Goal: Task Accomplishment & Management: Complete application form

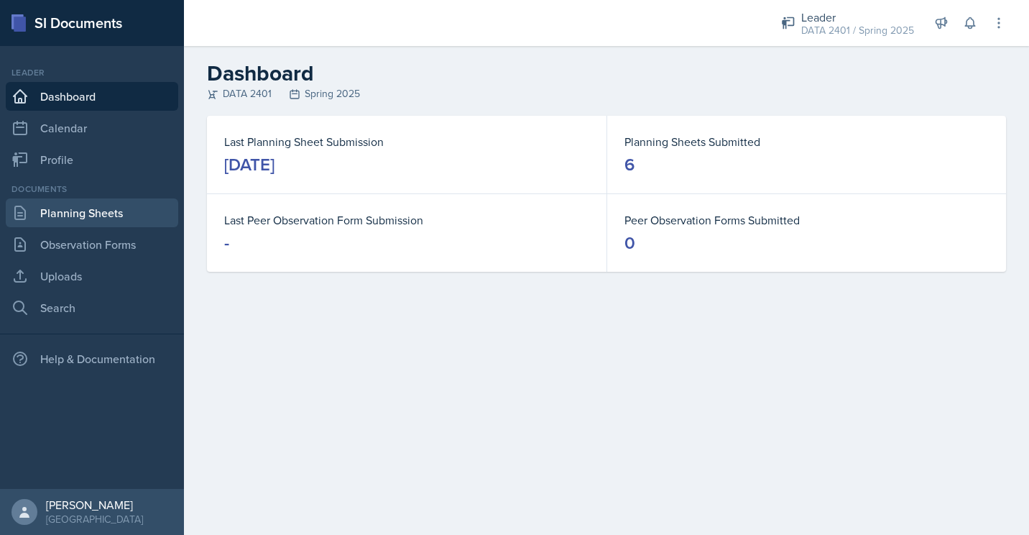
click at [117, 213] on link "Planning Sheets" at bounding box center [92, 212] width 172 height 29
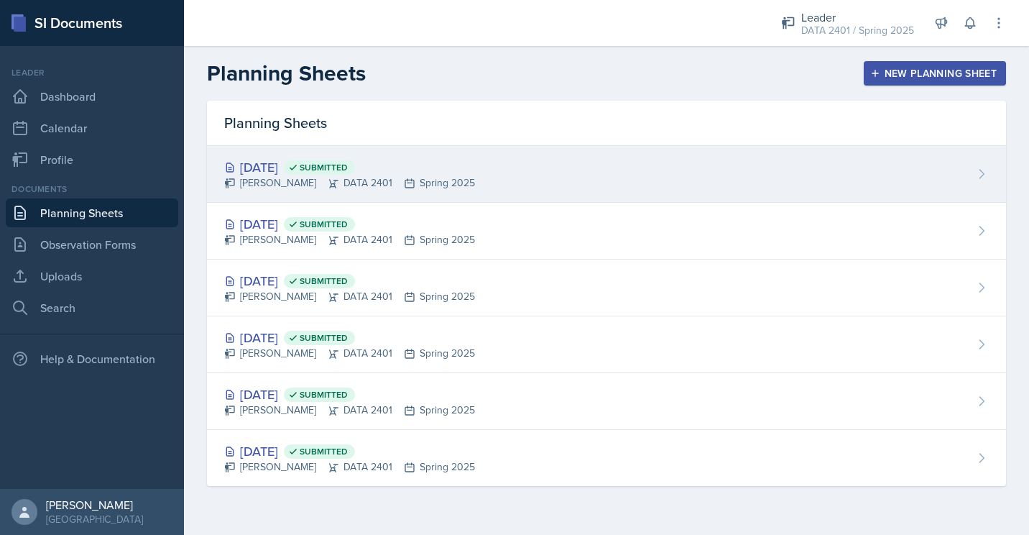
click at [282, 168] on div "[DATE] Submitted" at bounding box center [349, 166] width 251 height 19
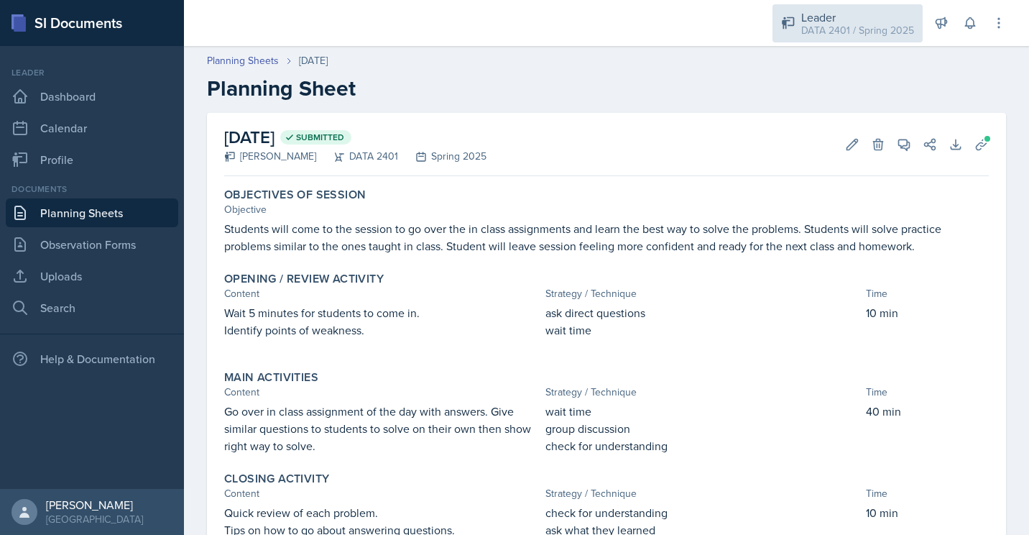
click at [823, 10] on div "Leader" at bounding box center [857, 17] width 113 height 17
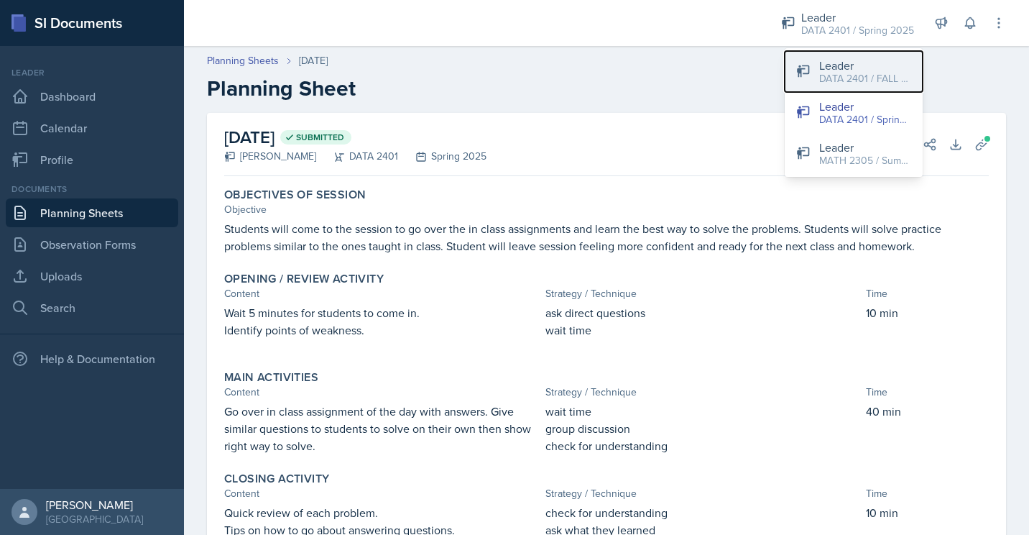
click at [818, 65] on button "Leader DATA 2401 / FALL 2025" at bounding box center [854, 71] width 138 height 41
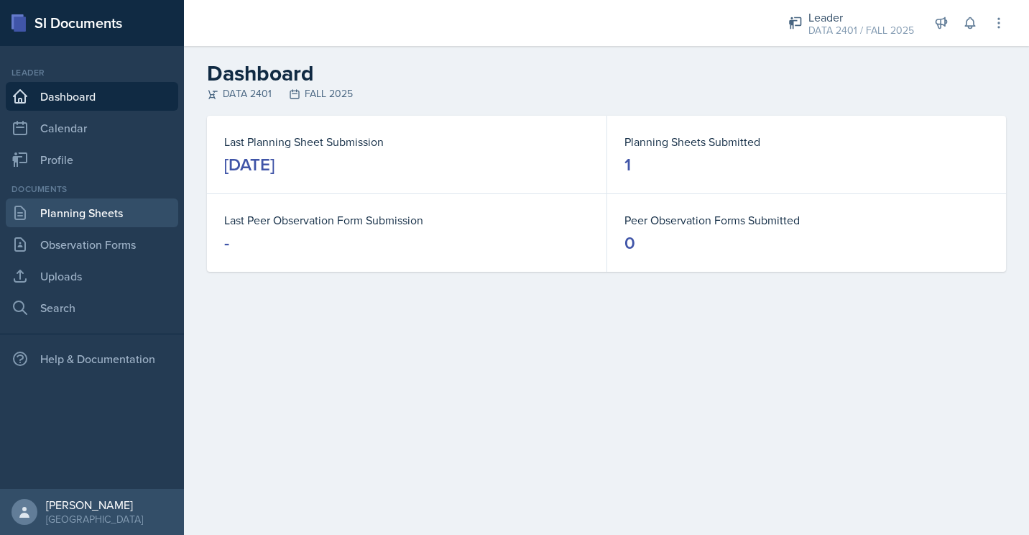
click at [121, 215] on link "Planning Sheets" at bounding box center [92, 212] width 172 height 29
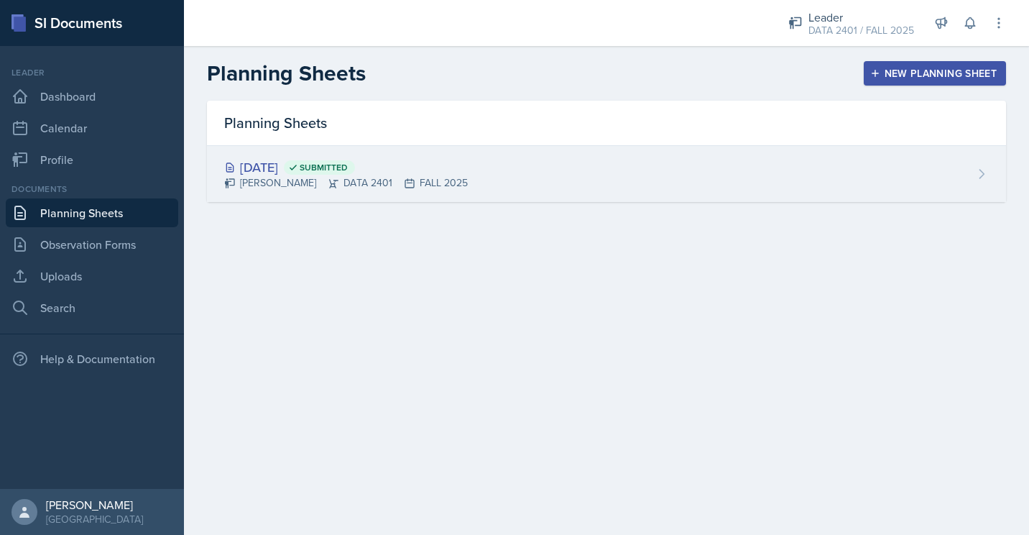
click at [530, 188] on div "[DATE] Submitted [PERSON_NAME] DATA 2401 FALL 2025" at bounding box center [606, 174] width 799 height 56
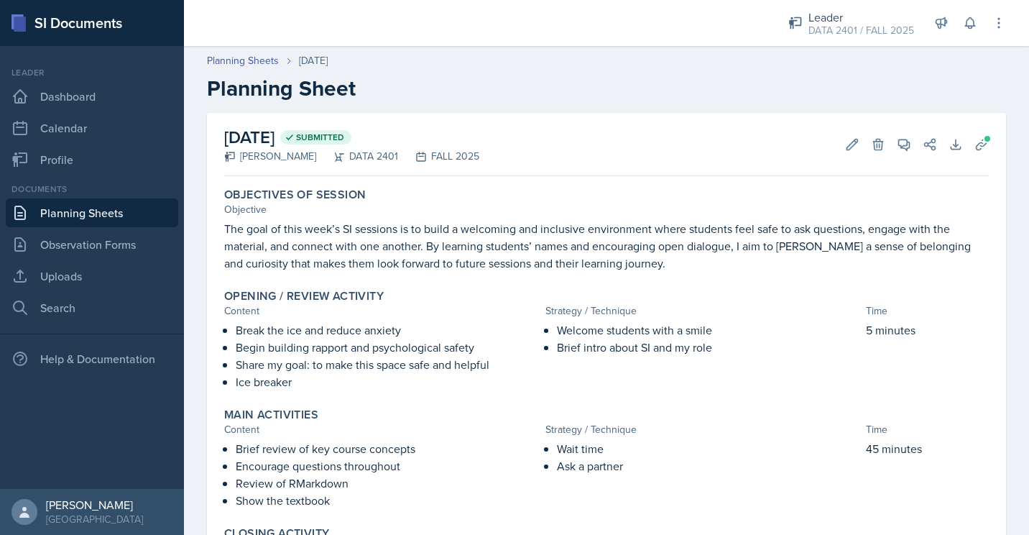
click at [325, 258] on p "The goal of this week’s SI sessions is to build a welcoming and inclusive envir…" at bounding box center [606, 246] width 765 height 52
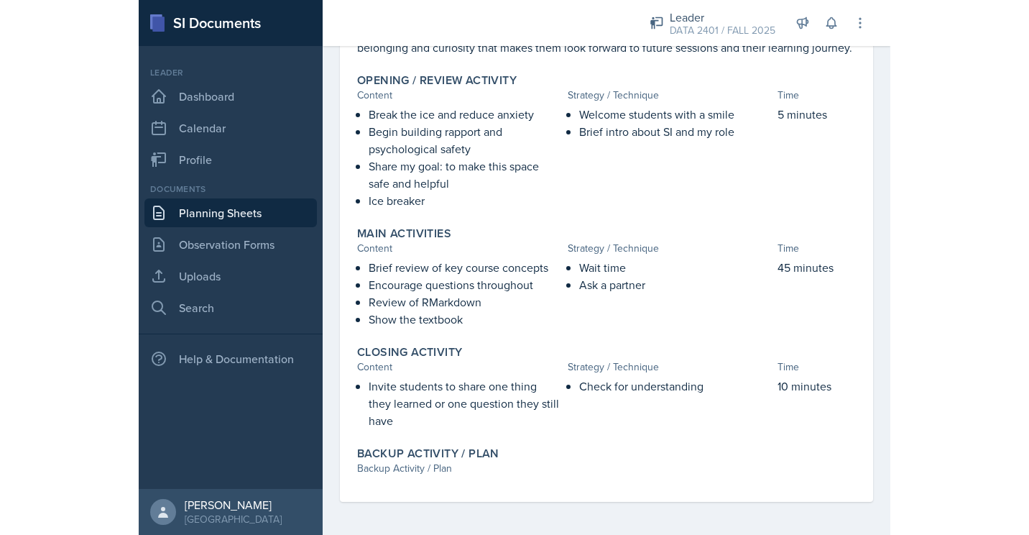
scroll to position [234, 0]
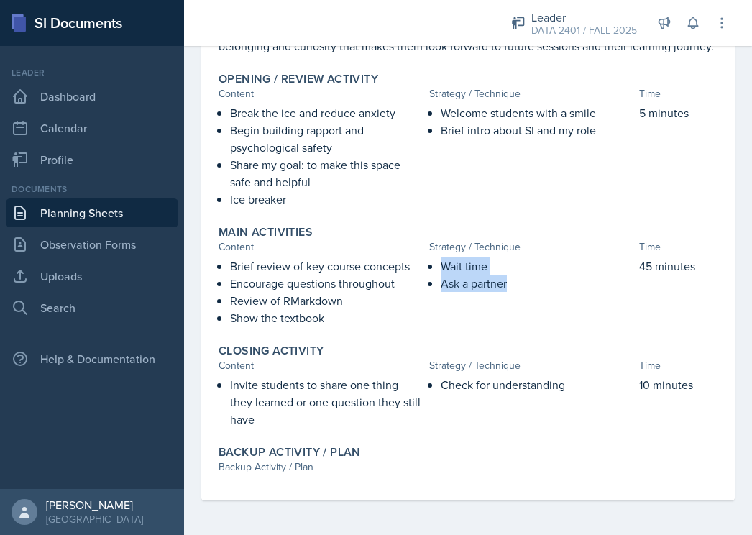
drag, startPoint x: 518, startPoint y: 285, endPoint x: 432, endPoint y: 260, distance: 89.8
click at [432, 260] on div "Wait time Ask a partner" at bounding box center [531, 291] width 205 height 69
copy div "Wait time Ask a partner"
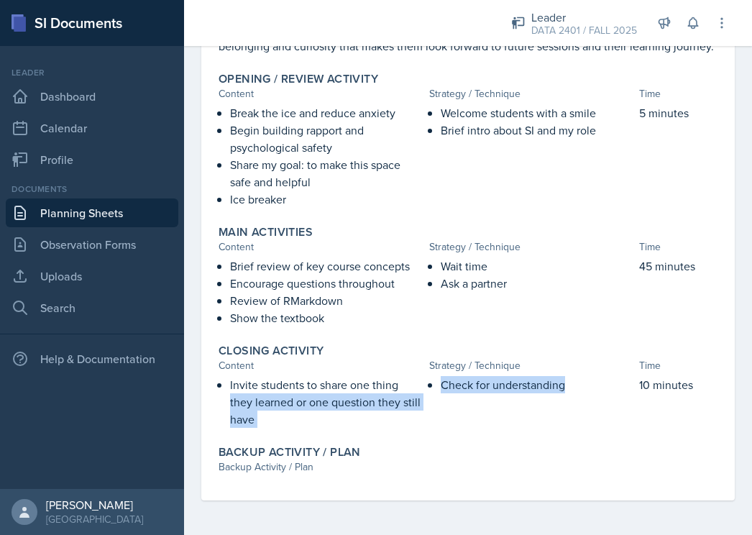
drag, startPoint x: 571, startPoint y: 388, endPoint x: 413, endPoint y: 388, distance: 157.4
click at [413, 388] on div "Invite students to share one thing they learned or one question they still have…" at bounding box center [467, 402] width 499 height 52
drag, startPoint x: 413, startPoint y: 388, endPoint x: 524, endPoint y: 380, distance: 111.0
click at [524, 380] on p "Check for understanding" at bounding box center [537, 384] width 193 height 17
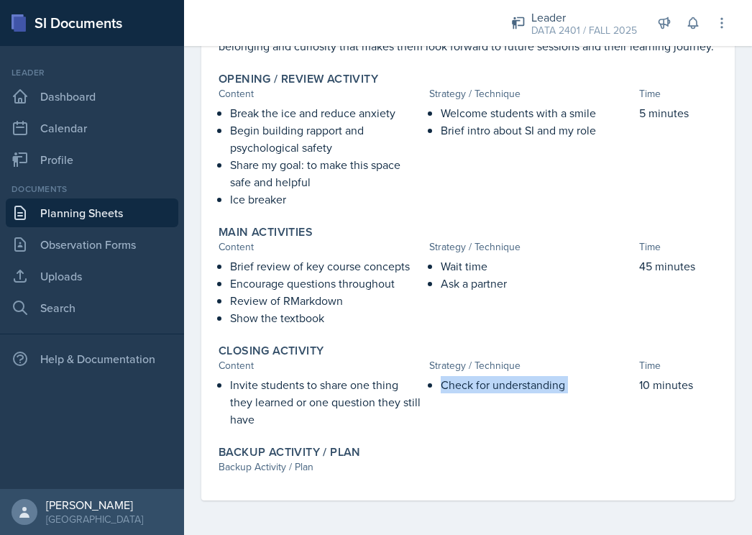
click at [524, 380] on p "Check for understanding" at bounding box center [537, 384] width 193 height 17
copy div "Check for understanding"
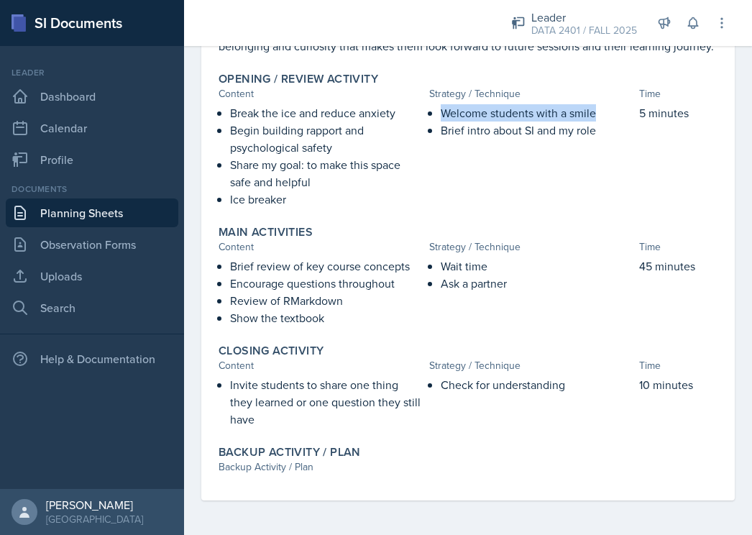
drag, startPoint x: 589, startPoint y: 113, endPoint x: 438, endPoint y: 116, distance: 151.0
click at [441, 116] on p "Welcome students with a smile" at bounding box center [537, 112] width 193 height 17
copy p "Welcome students with a smile"
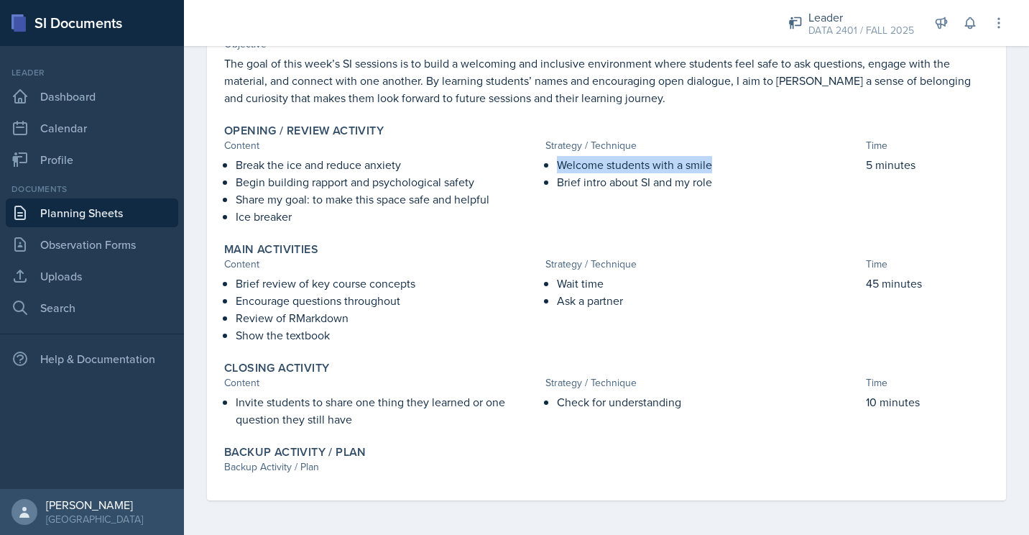
scroll to position [165, 0]
click at [644, 221] on div "Welcome students with a smile Brief intro about SI and my role" at bounding box center [704, 190] width 316 height 69
click at [95, 218] on link "Planning Sheets" at bounding box center [92, 212] width 172 height 29
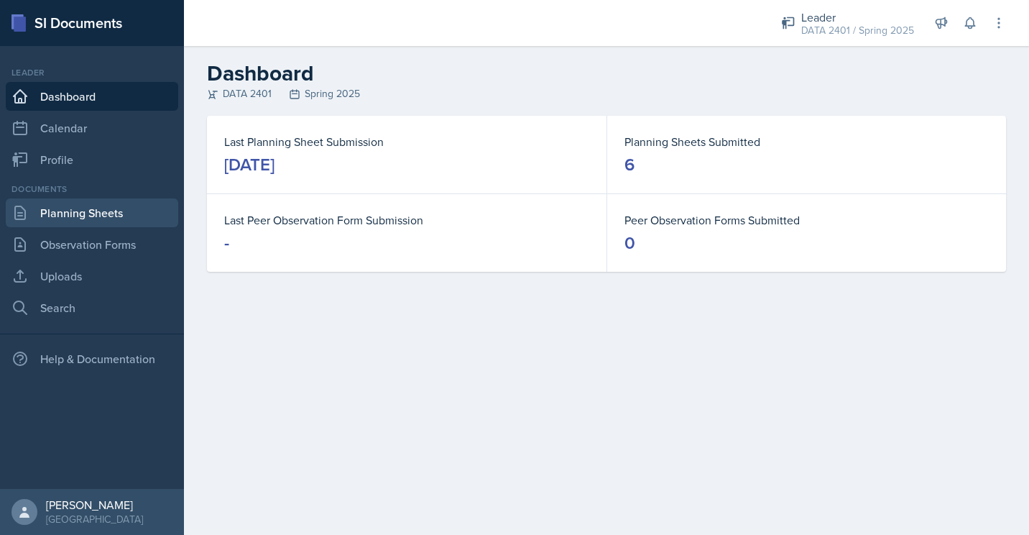
click at [96, 212] on link "Planning Sheets" at bounding box center [92, 212] width 172 height 29
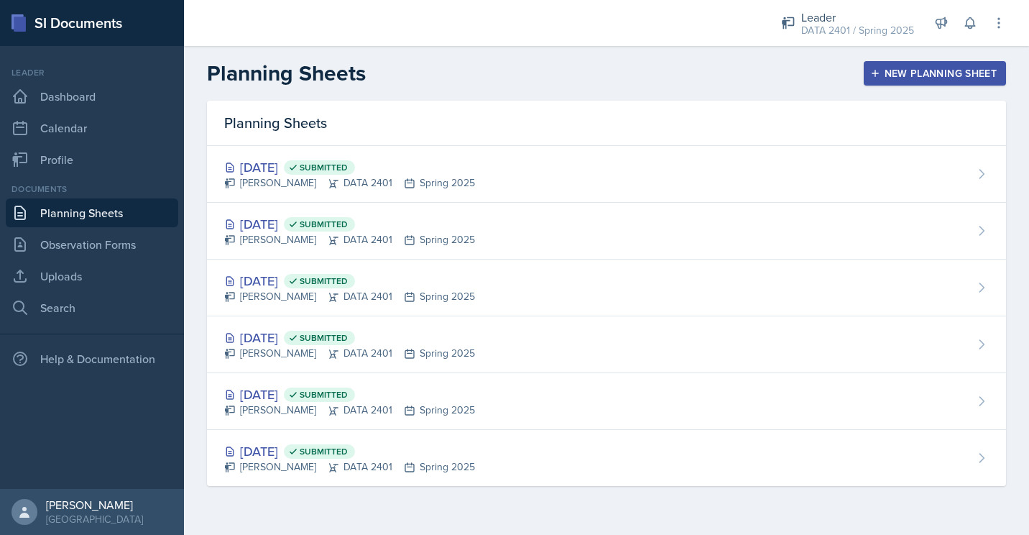
click at [873, 78] on icon "button" at bounding box center [875, 73] width 10 height 10
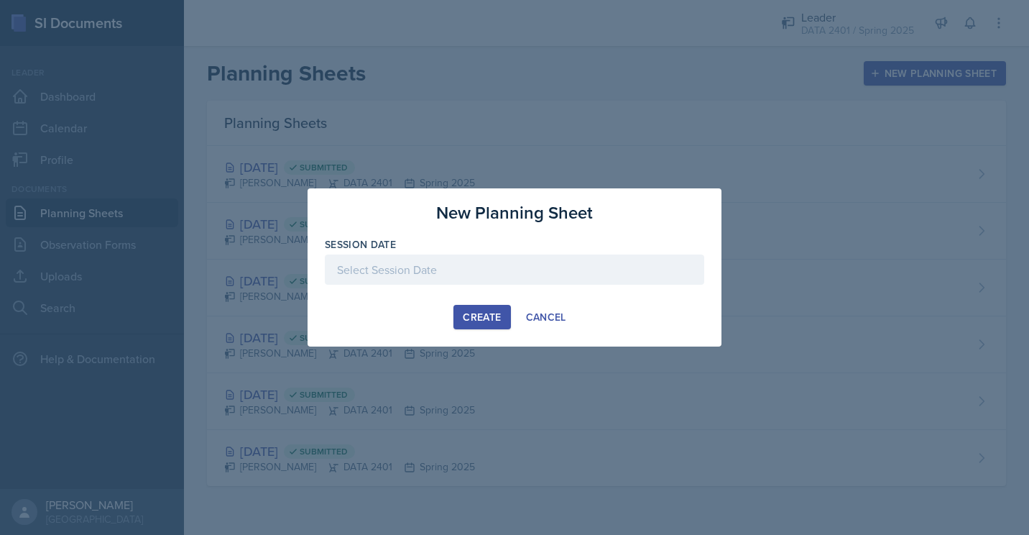
click at [397, 272] on div at bounding box center [514, 269] width 379 height 30
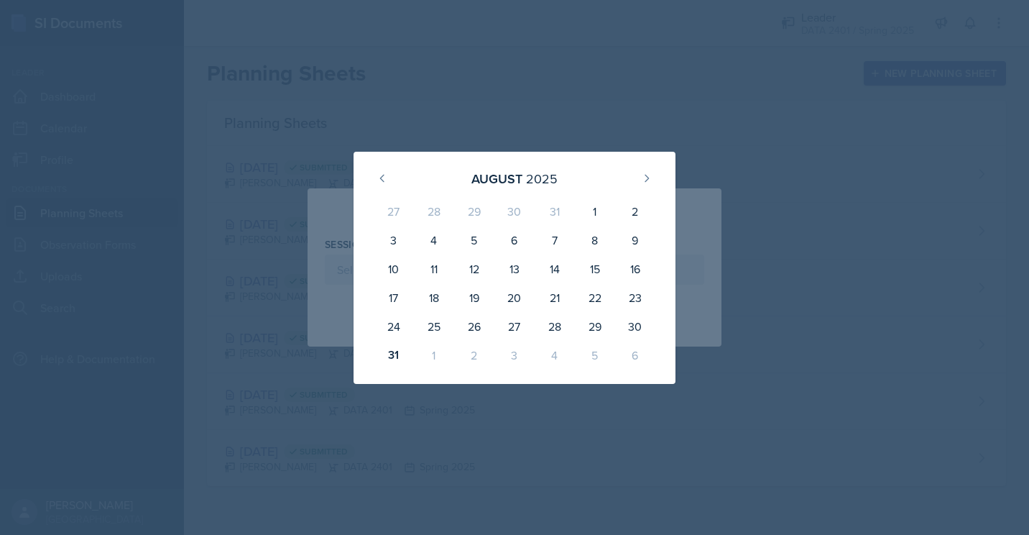
click at [433, 355] on div "1" at bounding box center [434, 355] width 40 height 29
click at [648, 175] on icon at bounding box center [646, 177] width 11 height 11
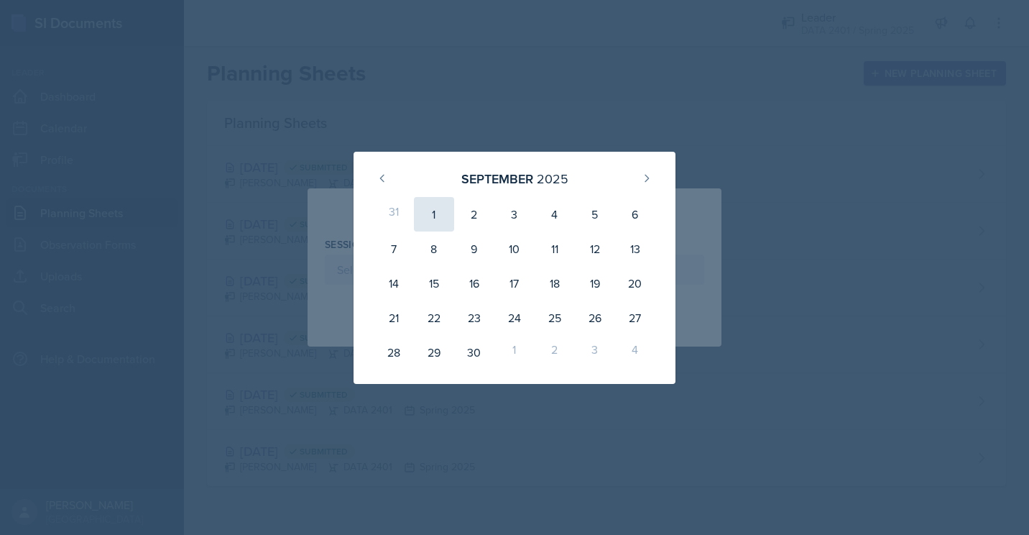
click at [427, 224] on div "1" at bounding box center [434, 214] width 40 height 34
type input "September 1st, 2025"
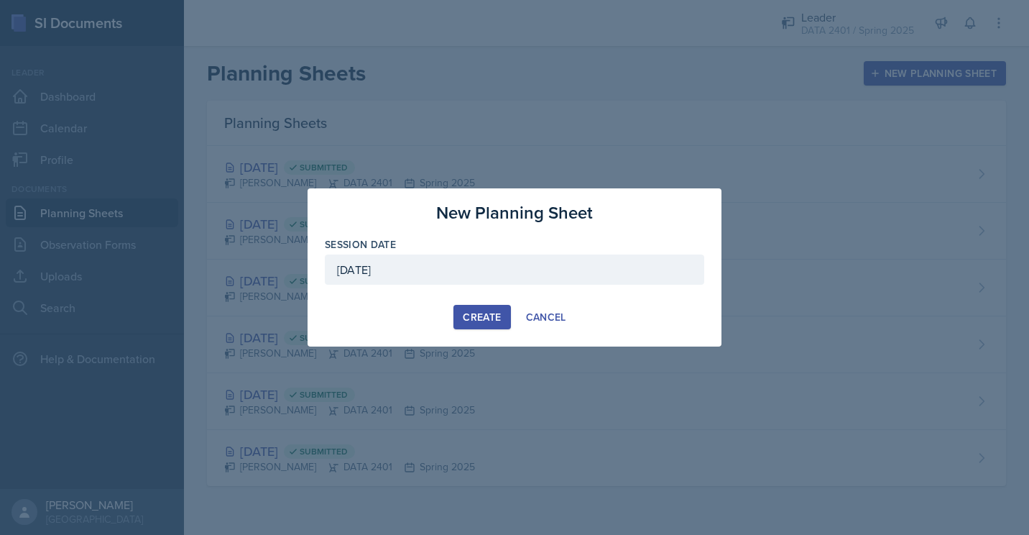
click at [487, 313] on div "Create" at bounding box center [482, 316] width 38 height 11
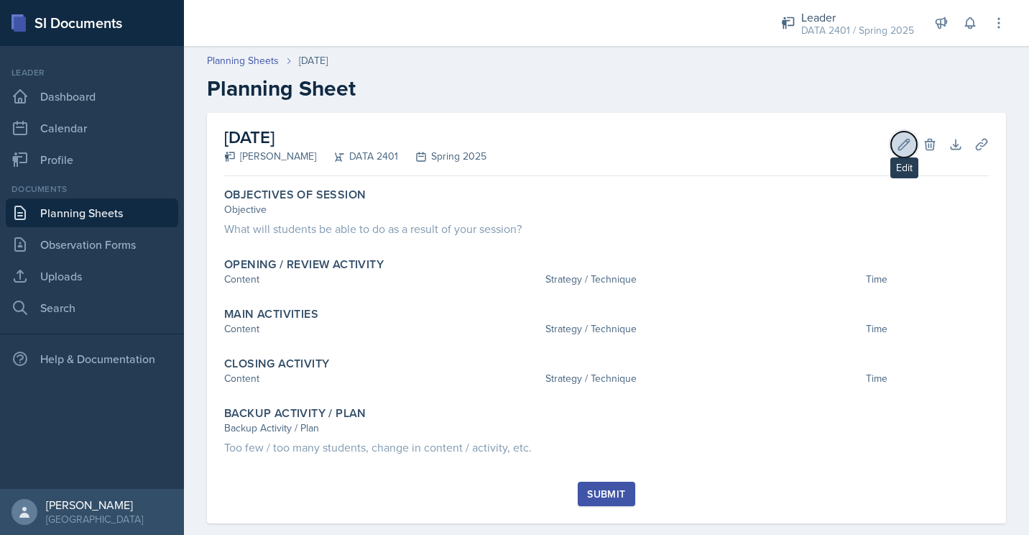
click at [891, 144] on button "Edit" at bounding box center [904, 145] width 26 height 26
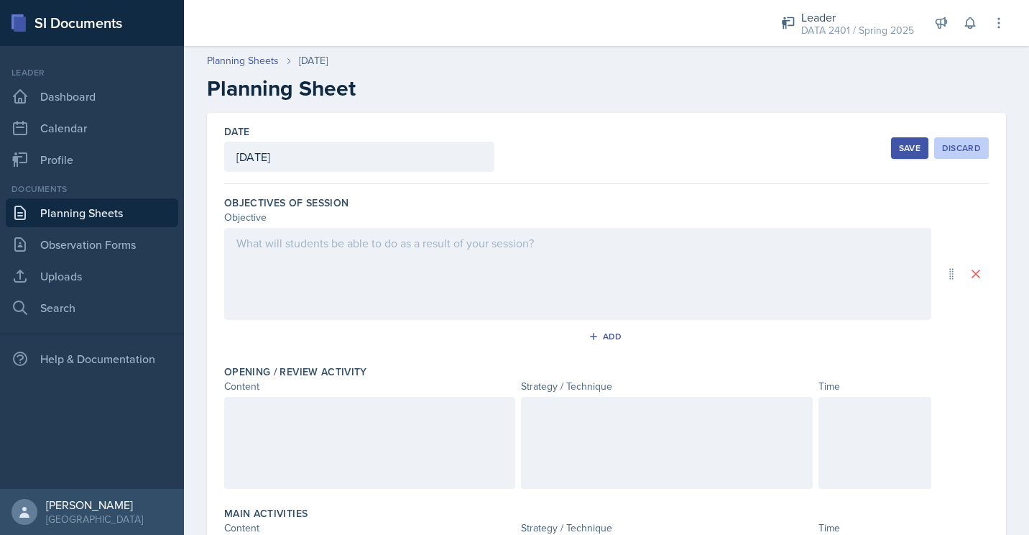
click at [958, 146] on div "Discard" at bounding box center [961, 147] width 39 height 11
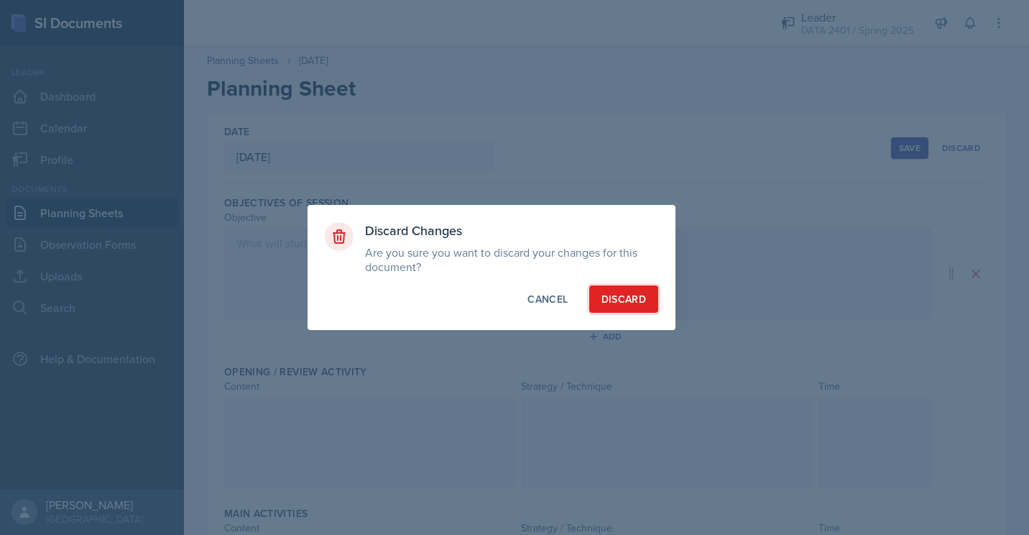
click at [643, 306] on button "Discard" at bounding box center [623, 298] width 69 height 27
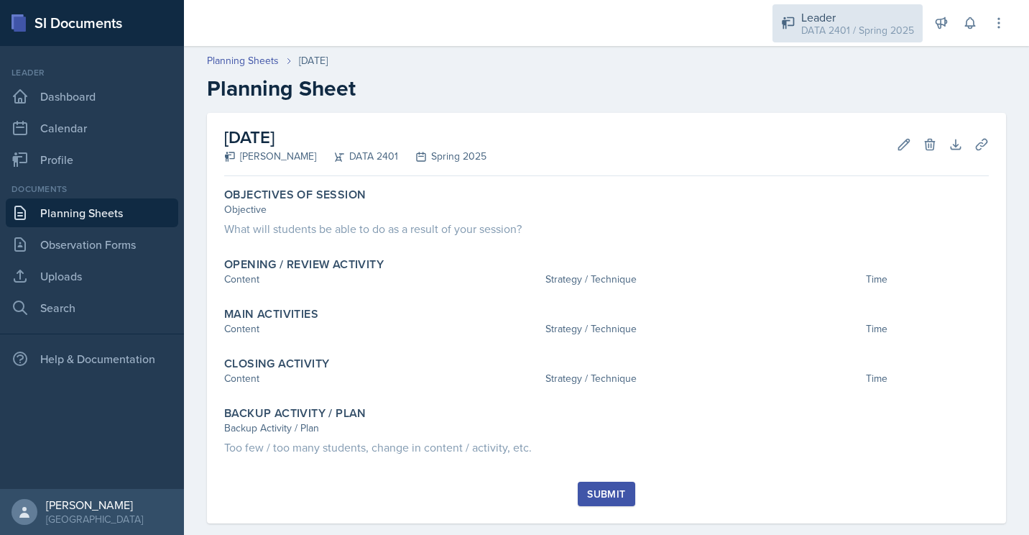
click at [827, 32] on div "DATA 2401 / Spring 2025" at bounding box center [857, 30] width 113 height 15
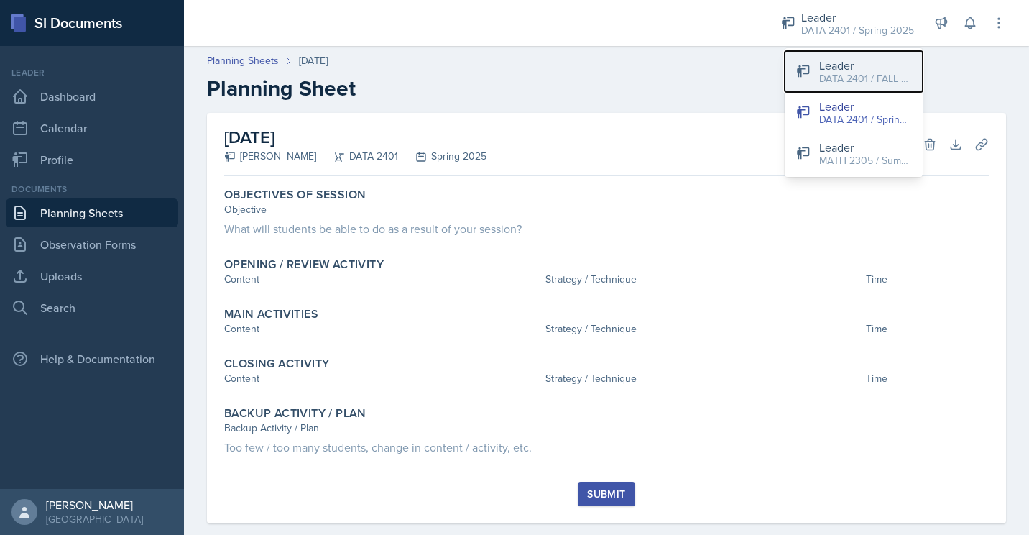
click at [870, 76] on div "DATA 2401 / FALL 2025" at bounding box center [865, 78] width 92 height 15
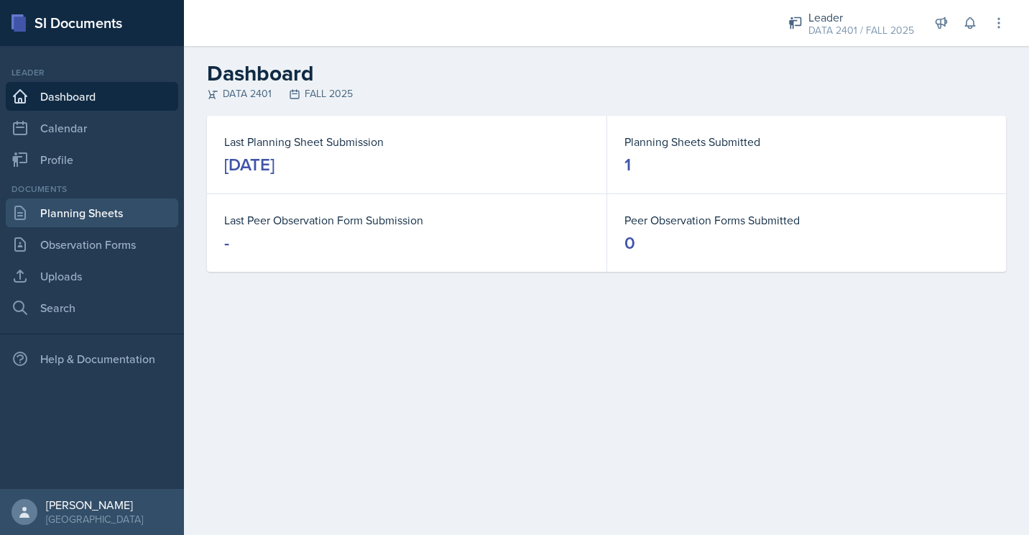
click at [35, 205] on link "Planning Sheets" at bounding box center [92, 212] width 172 height 29
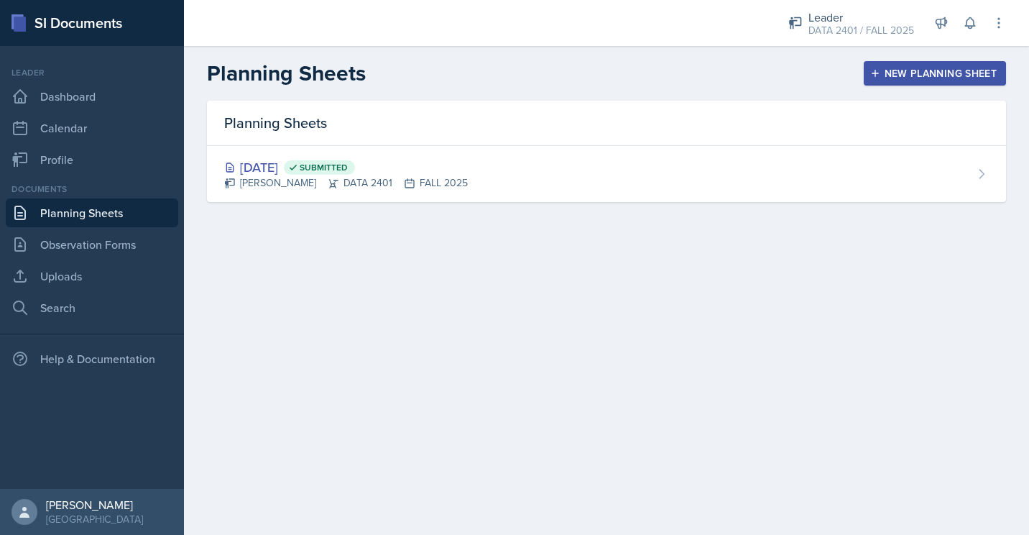
click at [882, 68] on div "New Planning Sheet" at bounding box center [935, 73] width 124 height 11
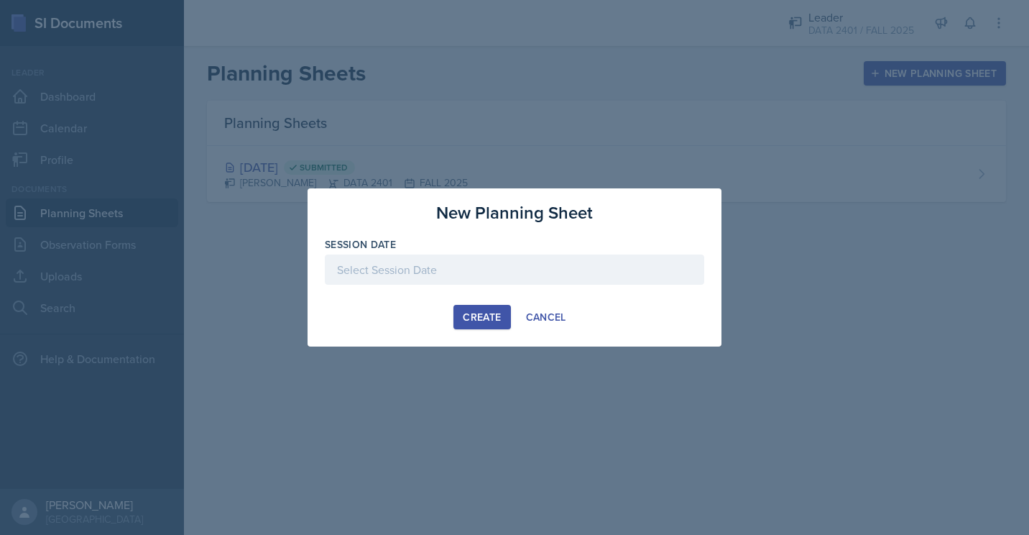
click at [470, 268] on div at bounding box center [514, 269] width 379 height 30
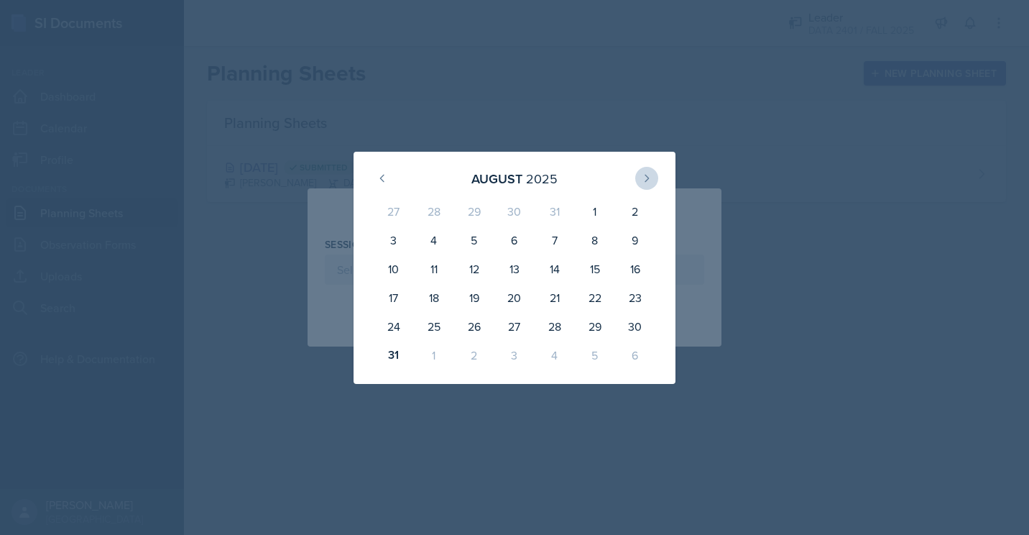
click at [645, 185] on div "August 2025" at bounding box center [514, 178] width 287 height 31
click at [645, 185] on button at bounding box center [646, 178] width 23 height 23
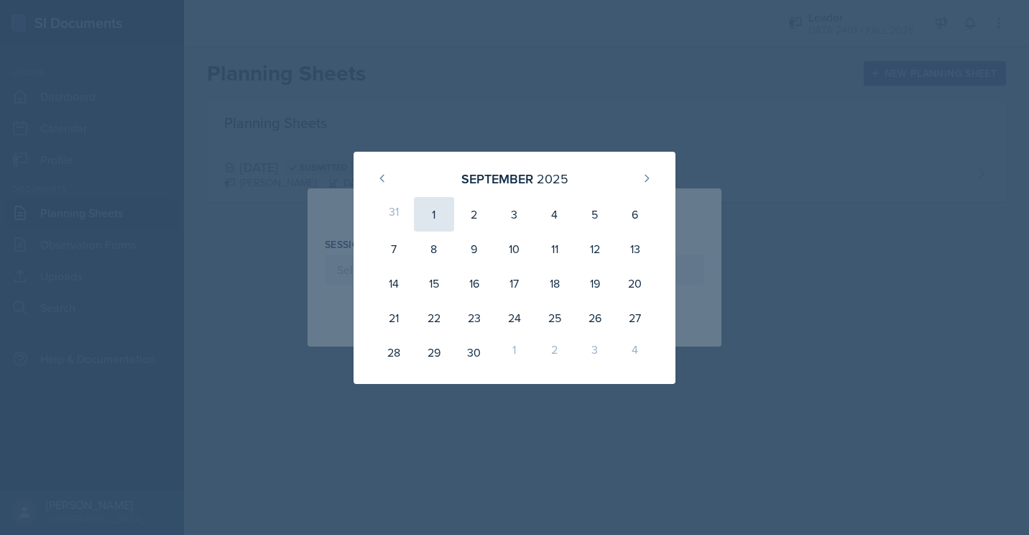
click at [443, 217] on div "1" at bounding box center [434, 214] width 40 height 34
type input "September 1st, 2025"
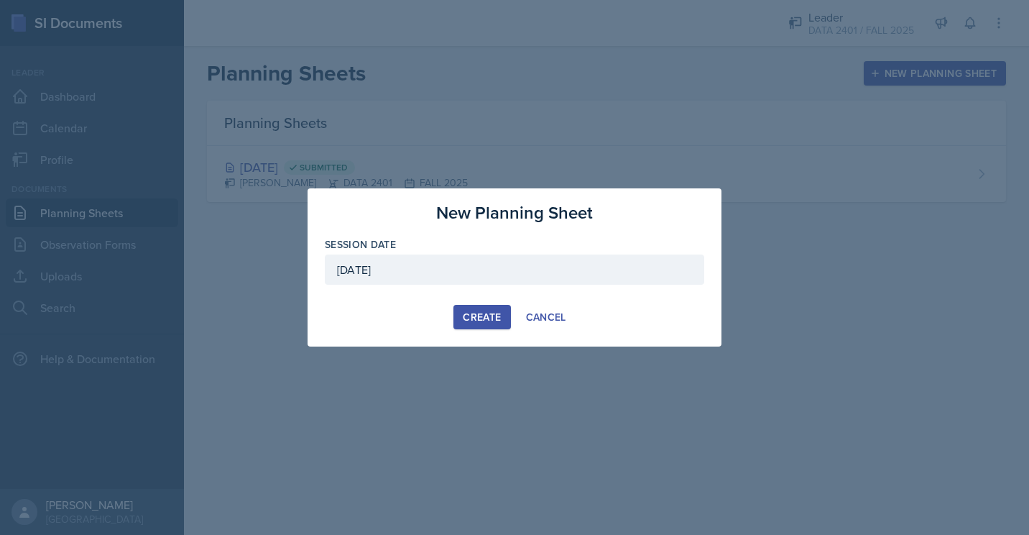
click at [473, 316] on div "Create" at bounding box center [482, 316] width 38 height 11
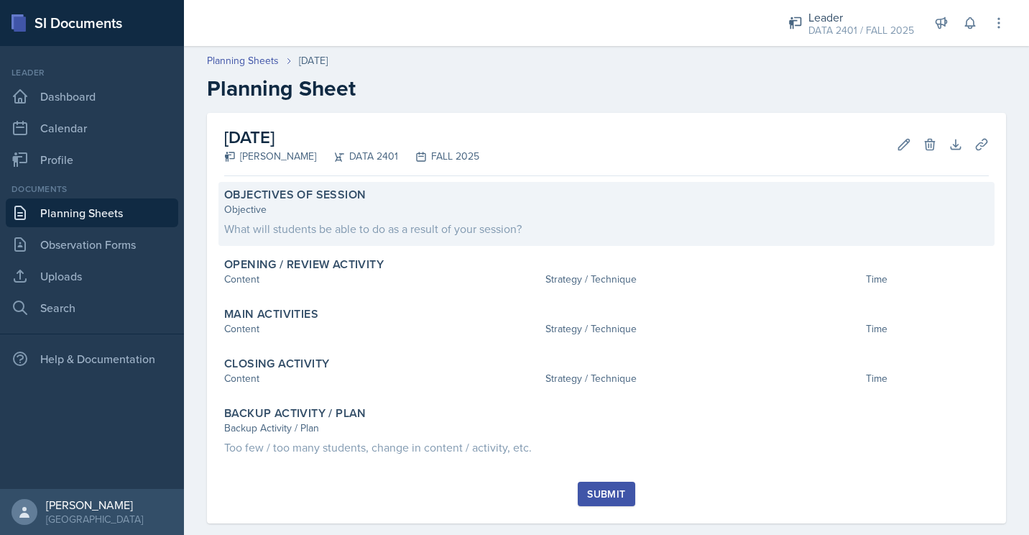
click at [692, 231] on div "What will students be able to do as a result of your session?" at bounding box center [606, 228] width 765 height 17
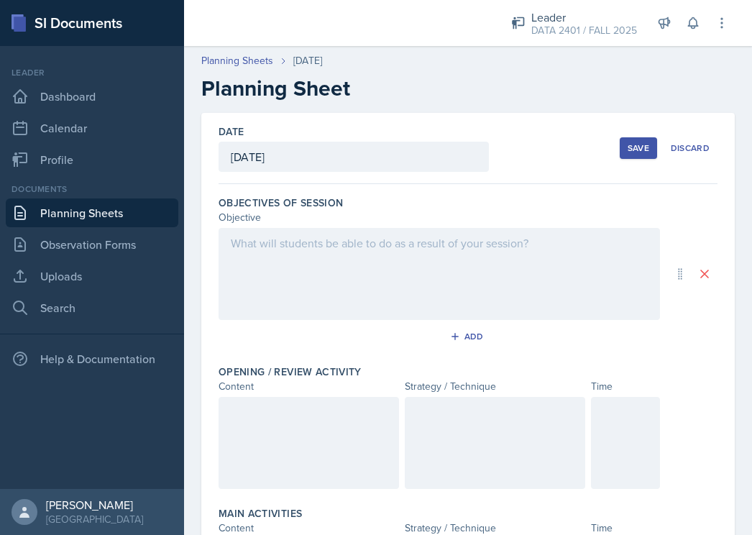
click at [428, 254] on div at bounding box center [438, 274] width 441 height 92
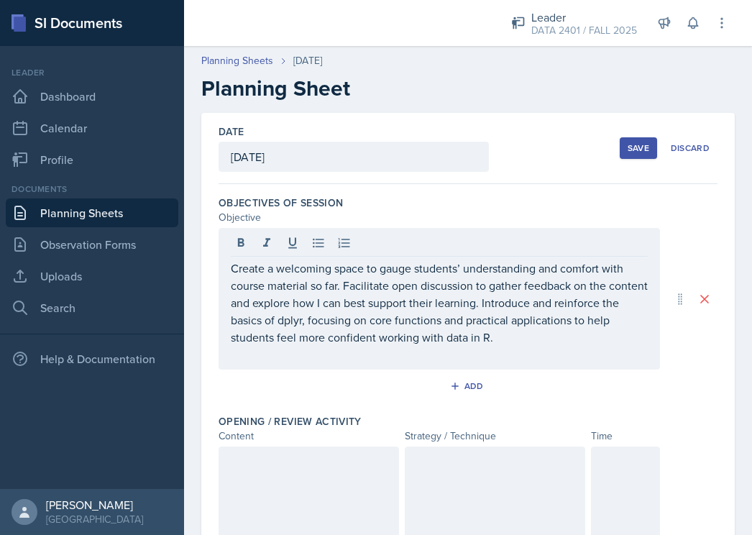
click at [659, 216] on div "Objective" at bounding box center [467, 217] width 499 height 15
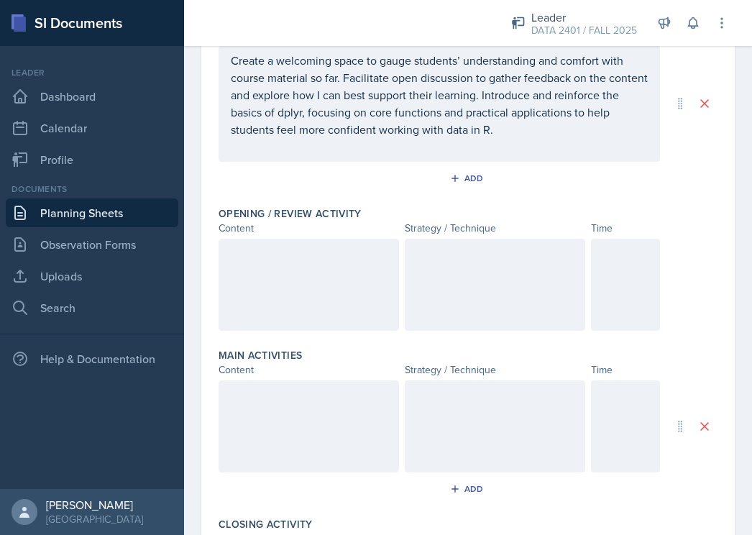
scroll to position [183, 0]
click at [633, 291] on div at bounding box center [625, 284] width 69 height 92
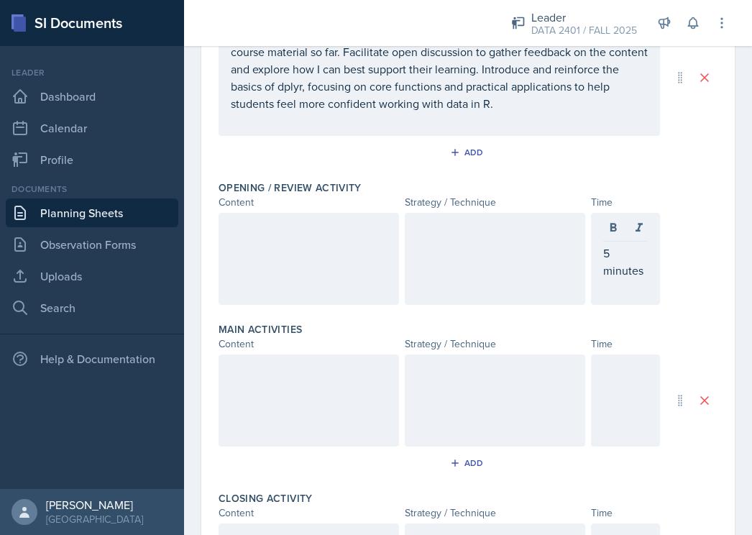
click at [618, 402] on div at bounding box center [625, 400] width 69 height 92
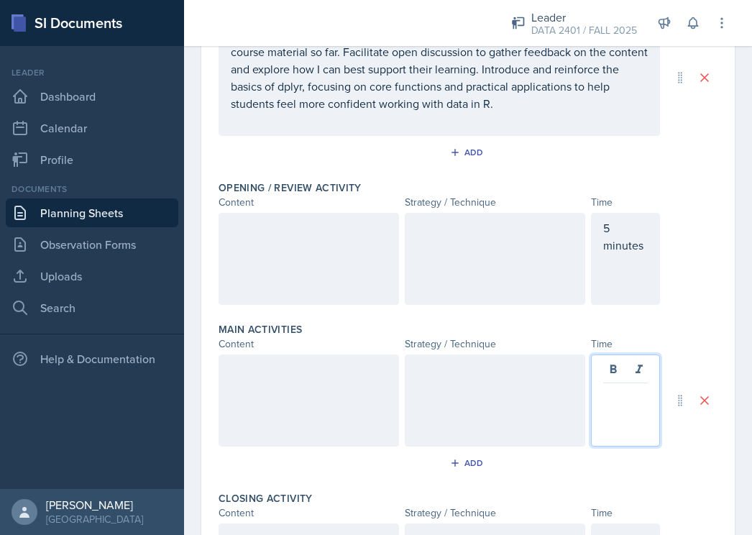
scroll to position [234, 0]
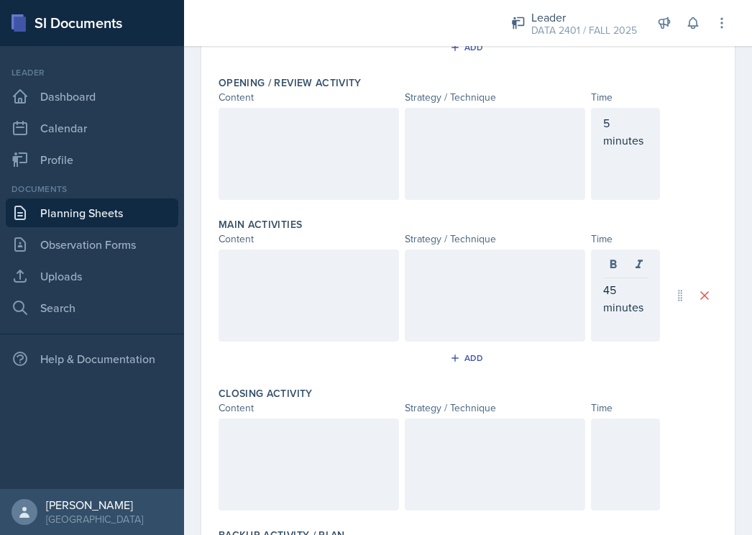
click at [612, 454] on div at bounding box center [625, 464] width 69 height 92
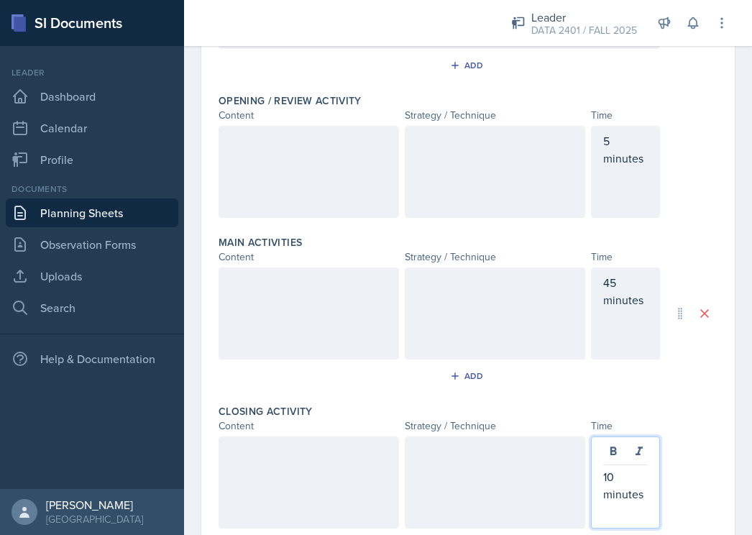
scroll to position [336, 0]
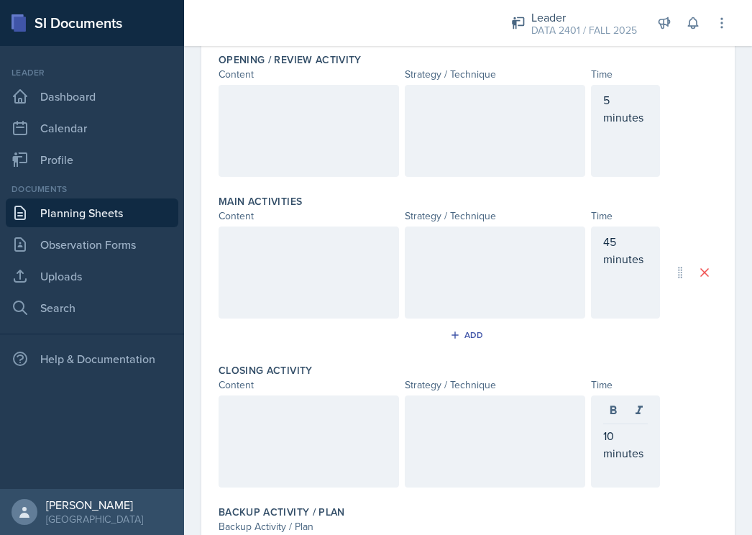
click at [452, 277] on div at bounding box center [495, 272] width 180 height 92
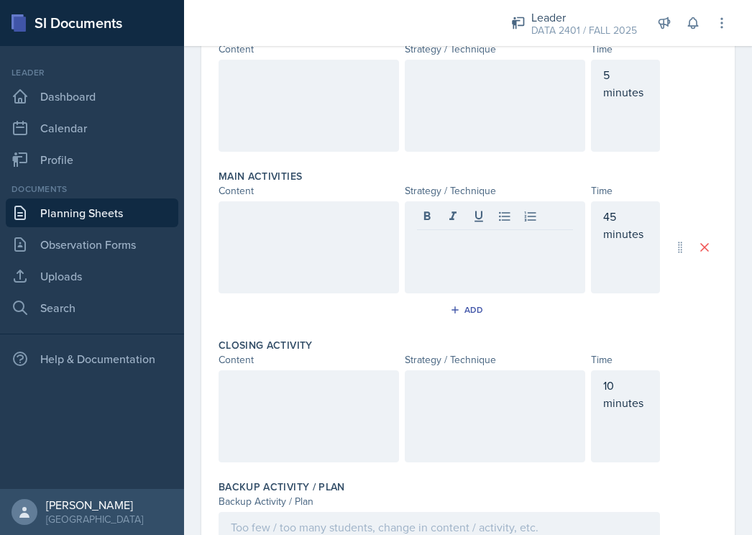
click at [452, 277] on div at bounding box center [495, 247] width 180 height 92
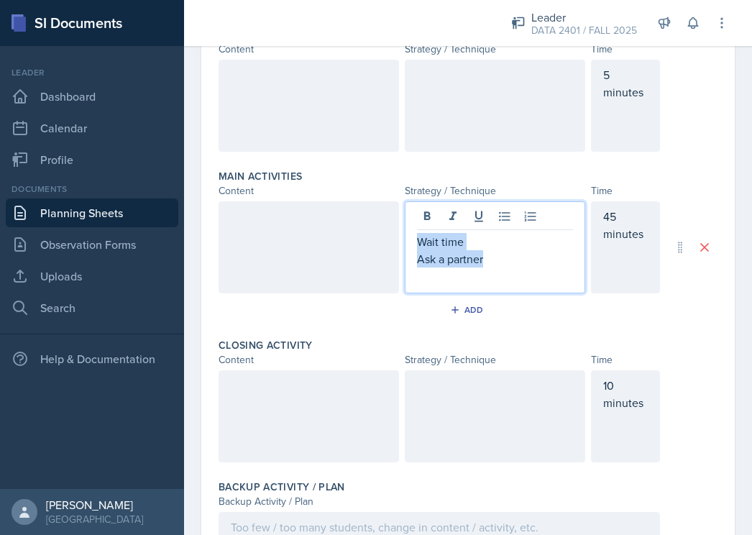
drag, startPoint x: 492, startPoint y: 257, endPoint x: 386, endPoint y: 234, distance: 108.3
click at [386, 234] on div "Wait time Ask a partner 45 minutes" at bounding box center [438, 247] width 441 height 92
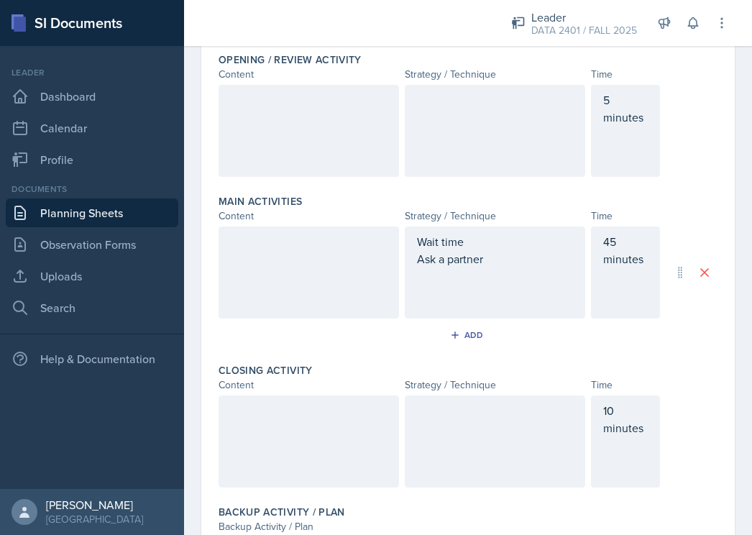
click at [493, 228] on div "Wait time Ask a partner" at bounding box center [495, 272] width 180 height 92
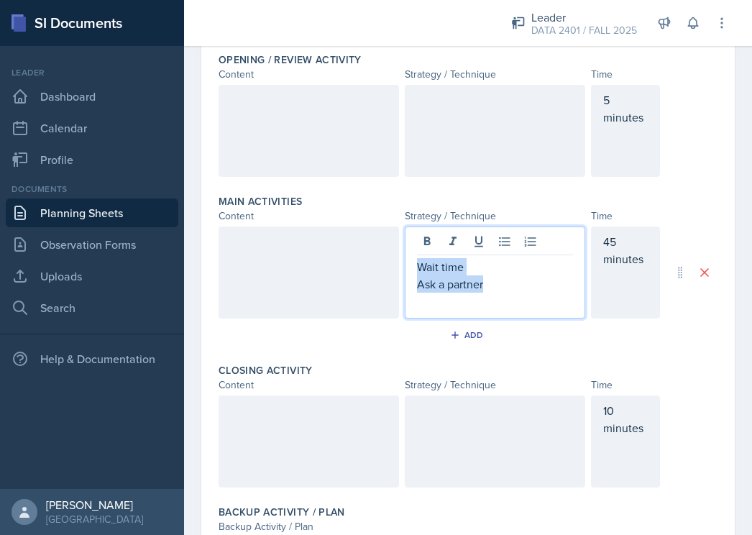
scroll to position [362, 0]
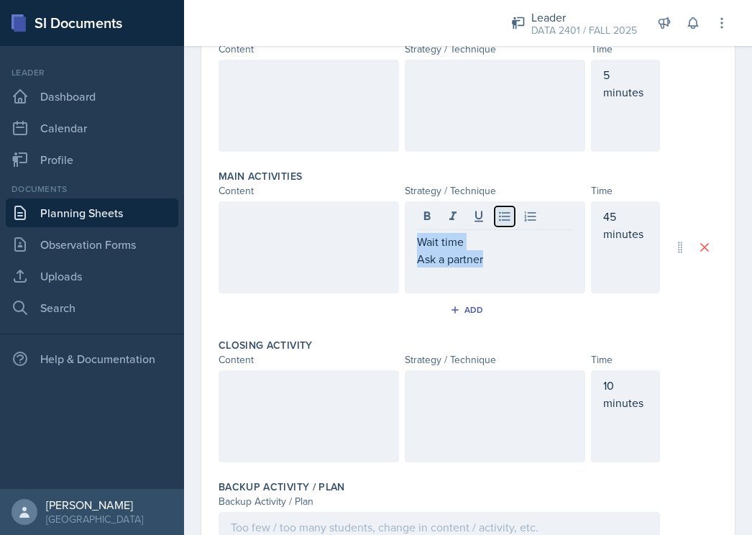
click at [495, 224] on button at bounding box center [504, 216] width 20 height 20
click at [454, 411] on div at bounding box center [495, 416] width 180 height 92
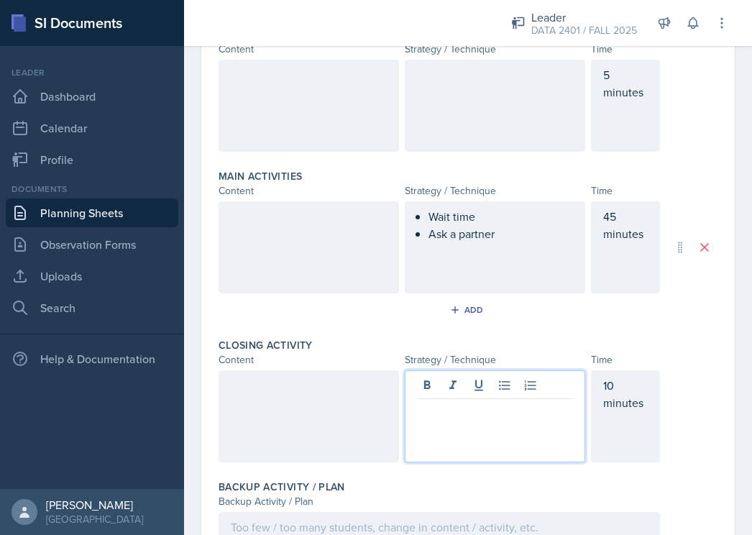
scroll to position [387, 0]
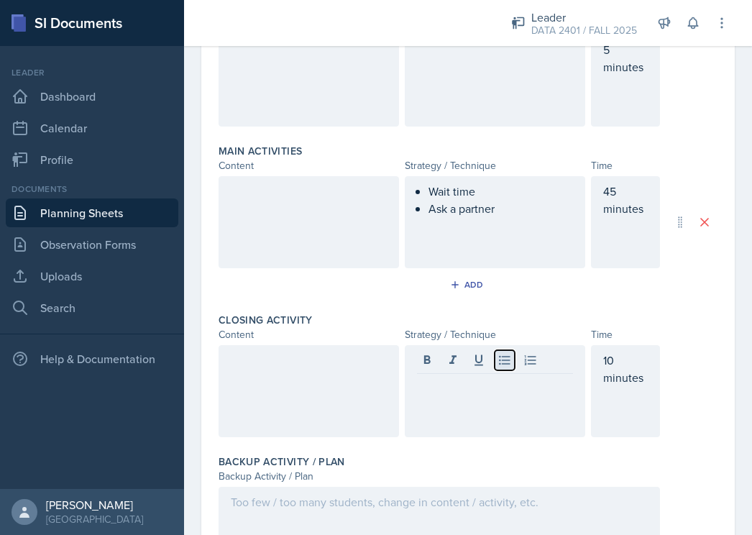
click at [506, 360] on icon at bounding box center [504, 360] width 14 height 14
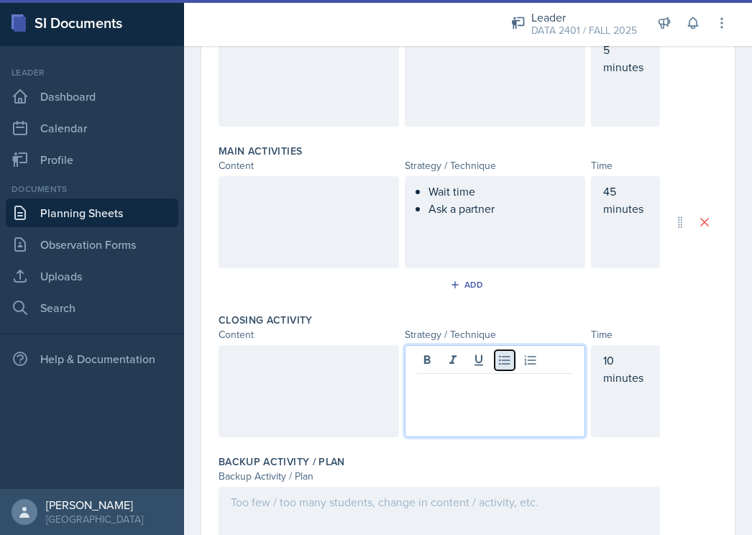
click at [506, 360] on icon at bounding box center [504, 360] width 14 height 14
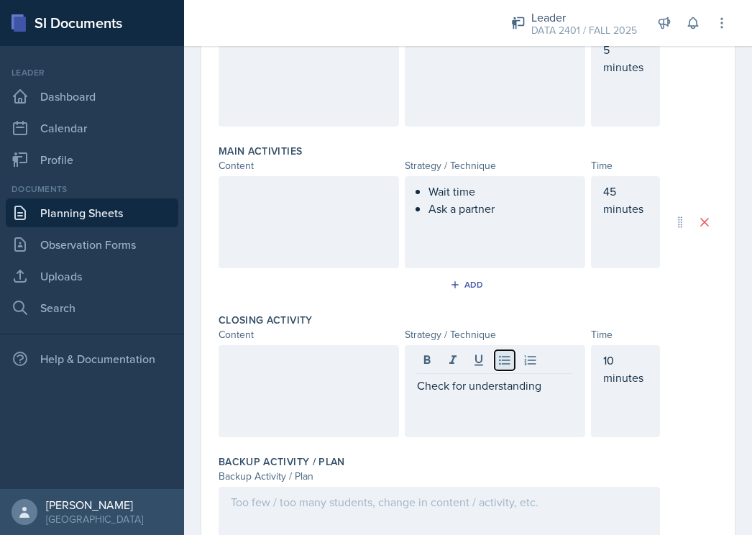
click at [506, 360] on icon at bounding box center [504, 360] width 14 height 14
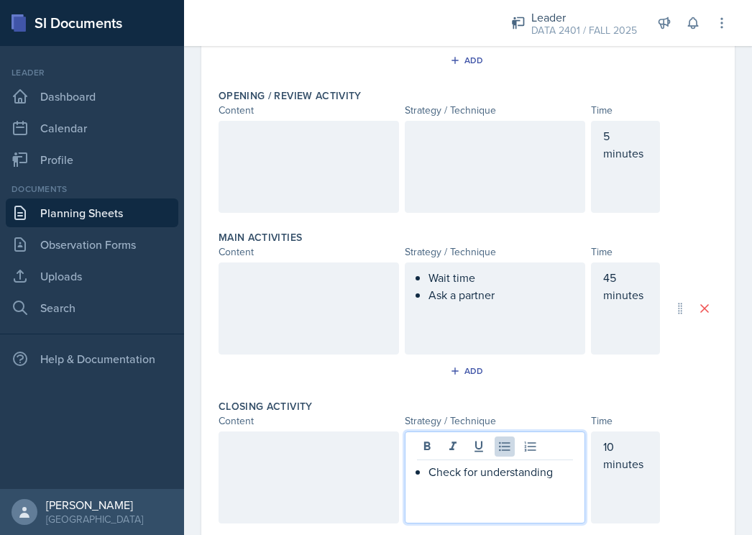
scroll to position [300, 0]
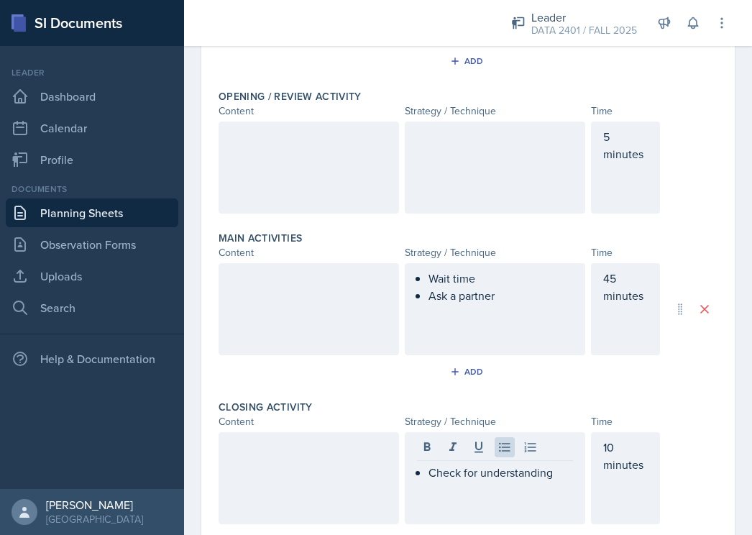
click at [488, 147] on div at bounding box center [495, 167] width 180 height 92
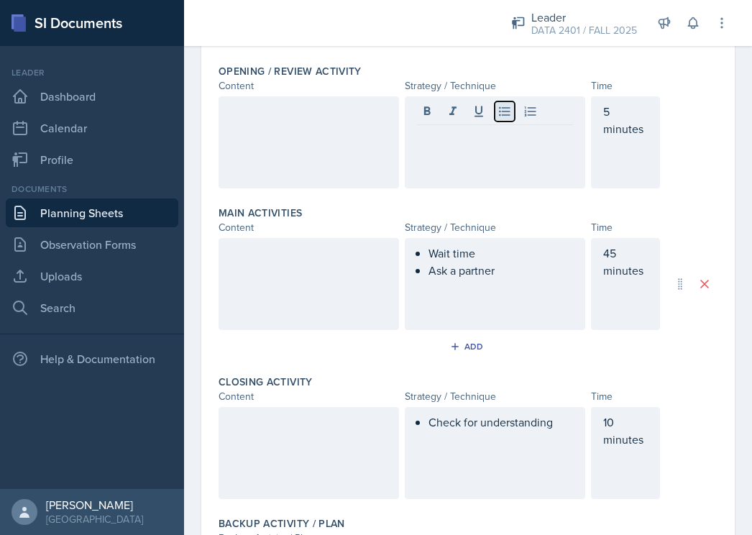
click at [497, 110] on icon at bounding box center [504, 111] width 14 height 14
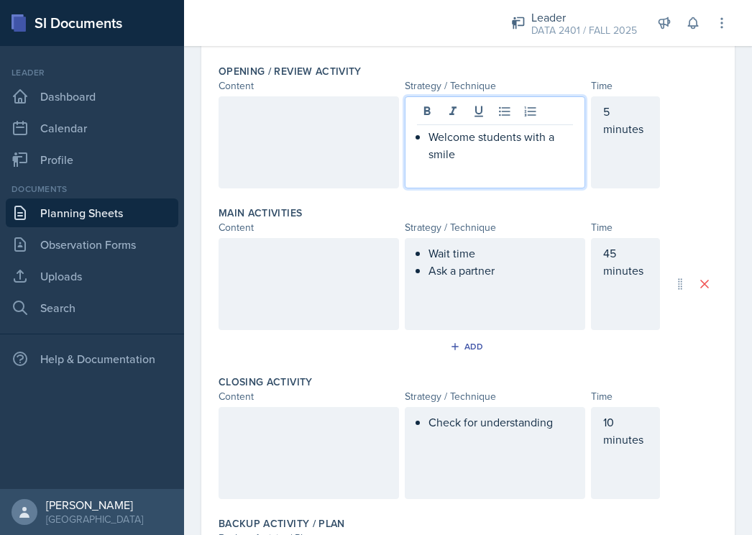
click at [478, 165] on p at bounding box center [495, 170] width 156 height 17
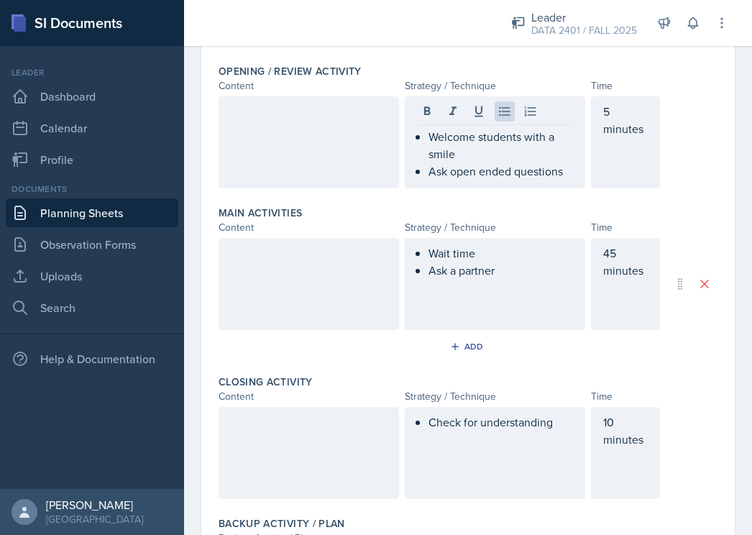
click at [291, 268] on div at bounding box center [308, 284] width 180 height 92
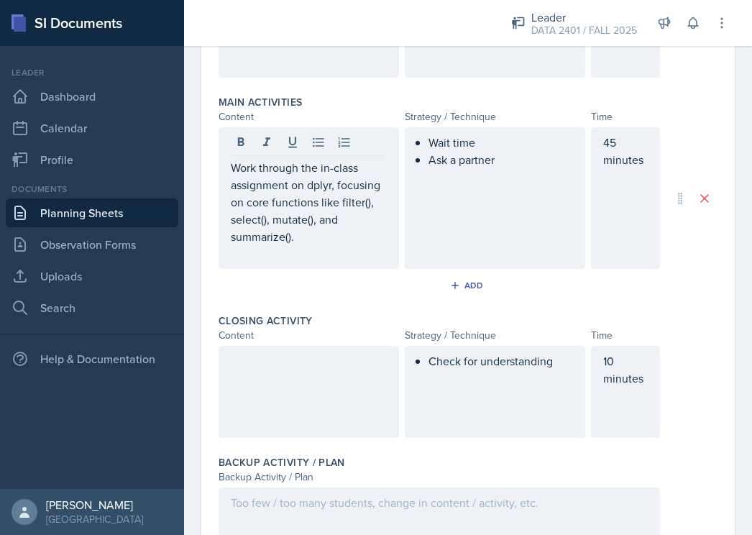
scroll to position [436, 0]
click at [308, 402] on div at bounding box center [308, 391] width 180 height 92
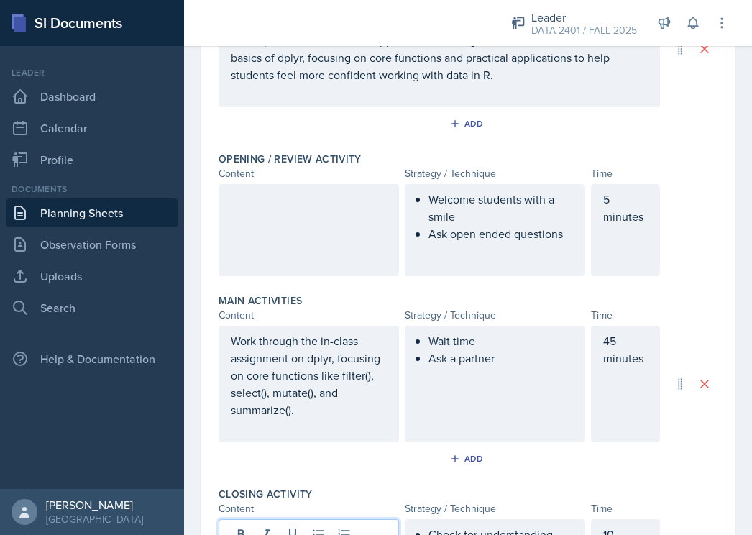
scroll to position [236, 0]
click at [317, 254] on div at bounding box center [308, 231] width 180 height 92
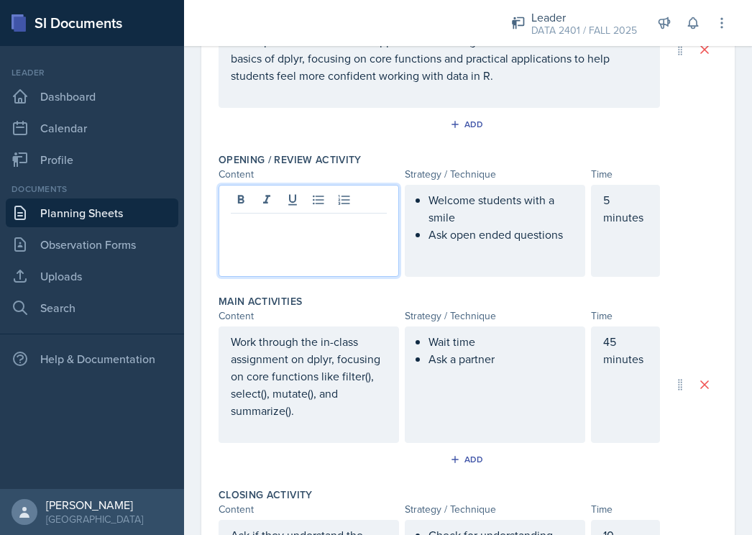
scroll to position [262, 0]
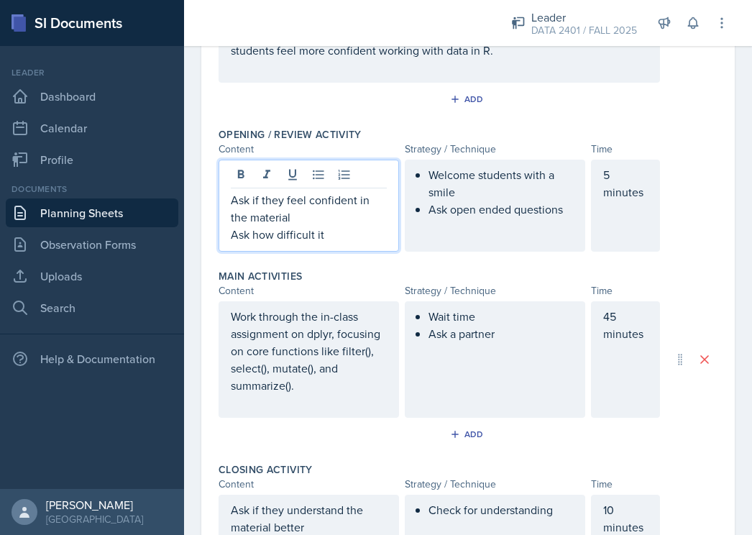
click at [352, 240] on p "Ask how difficult it" at bounding box center [309, 234] width 156 height 17
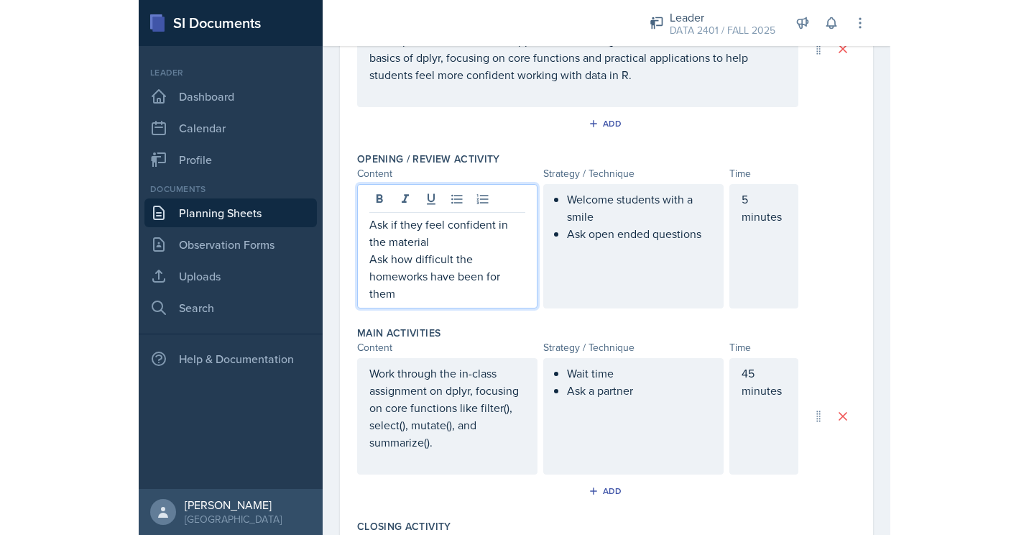
scroll to position [0, 0]
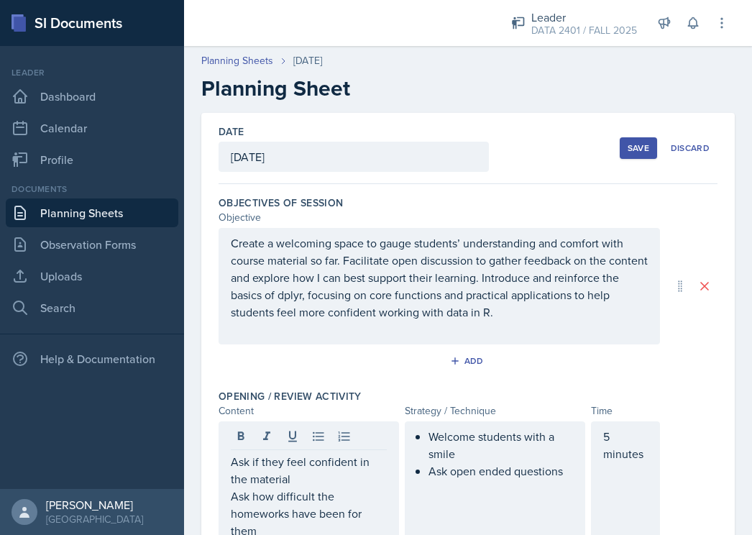
click at [627, 143] on div "Save" at bounding box center [638, 147] width 22 height 11
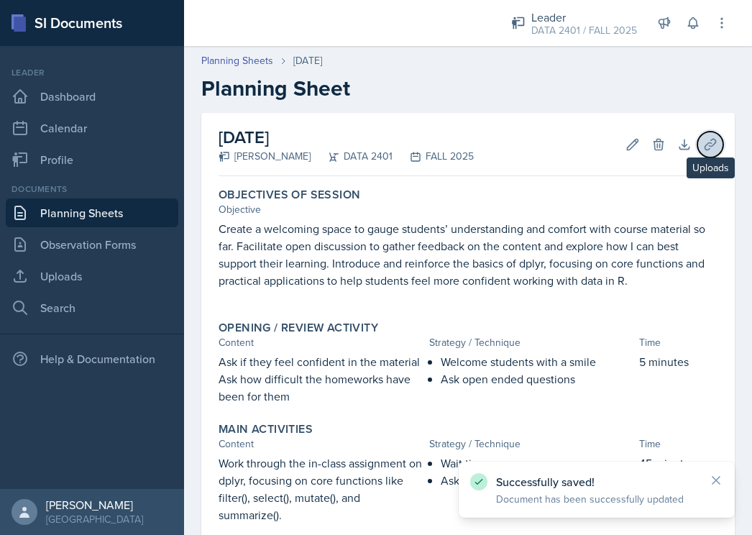
click at [708, 149] on button "Uploads" at bounding box center [710, 145] width 26 height 26
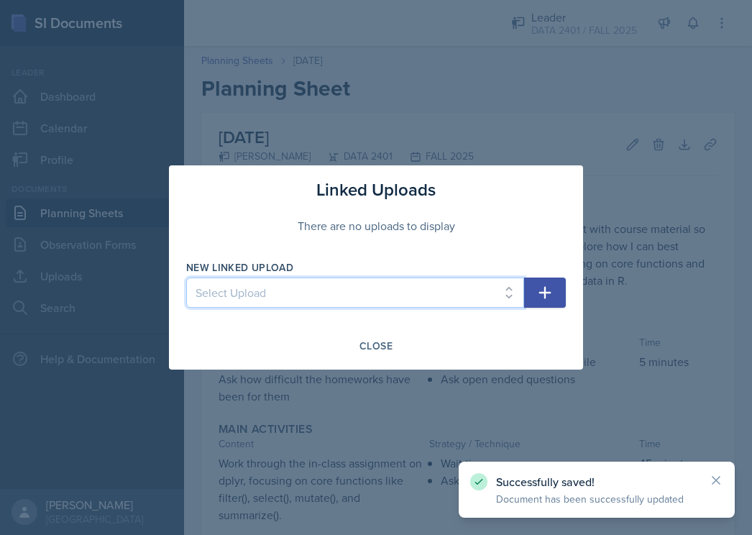
click at [362, 298] on select "Select Upload Programming Skills for Data Science" at bounding box center [355, 292] width 338 height 30
select select "818c2c87-3eed-4d00-9387-65c7fa0639d0"
click at [186, 277] on select "Select Upload Programming Skills for Data Science" at bounding box center [355, 292] width 338 height 30
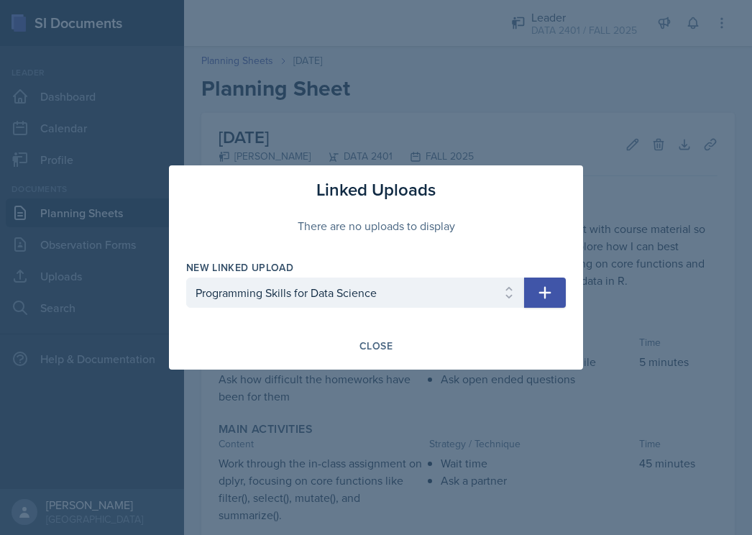
click at [533, 298] on button "button" at bounding box center [545, 292] width 42 height 30
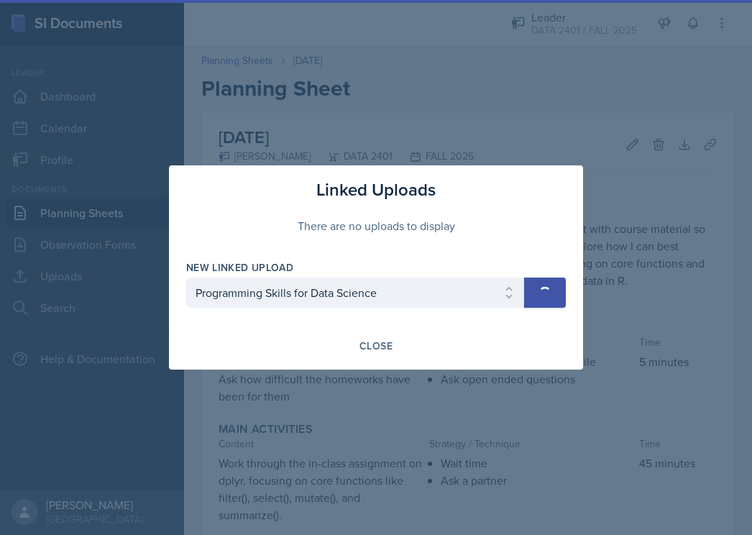
select select
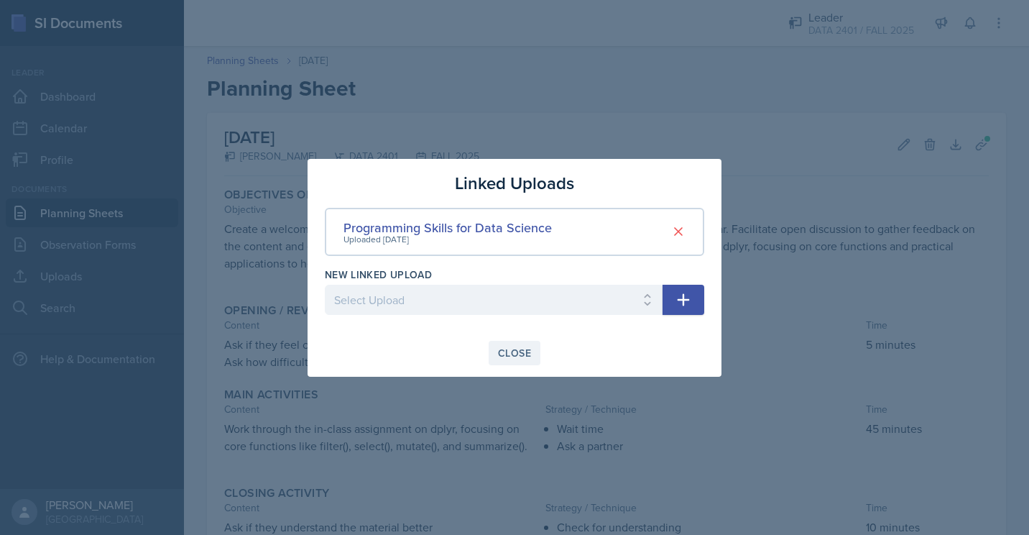
click at [517, 359] on div "Close" at bounding box center [514, 352] width 33 height 11
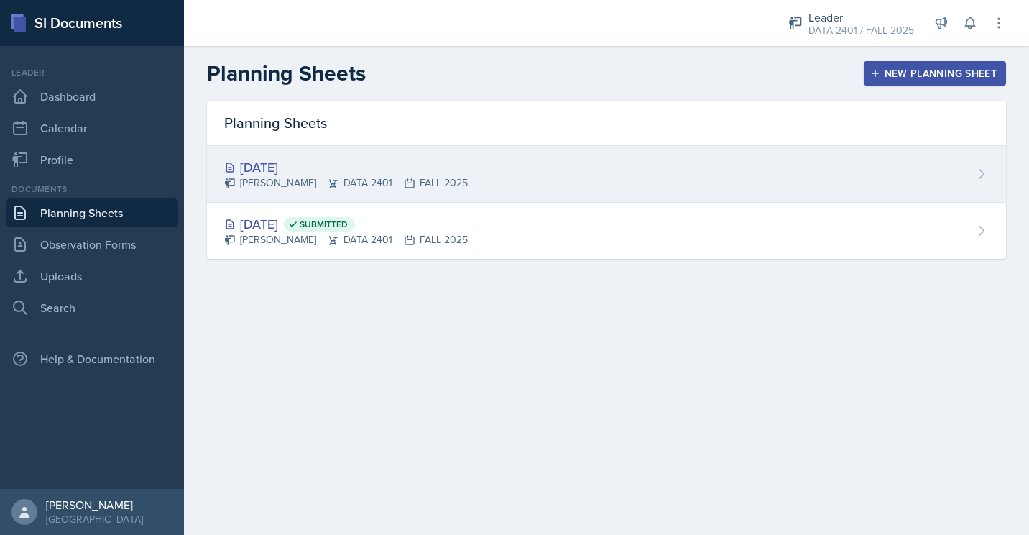
click at [379, 191] on div "Sep 1st, 2025 Manuel Acuna Jr DATA 2401 FALL 2025" at bounding box center [606, 174] width 799 height 57
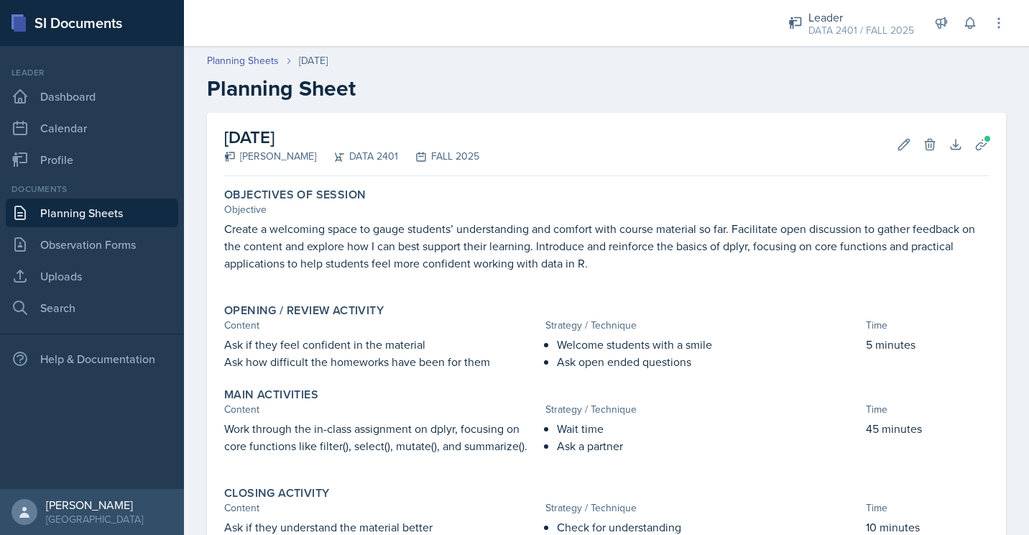
scroll to position [187, 0]
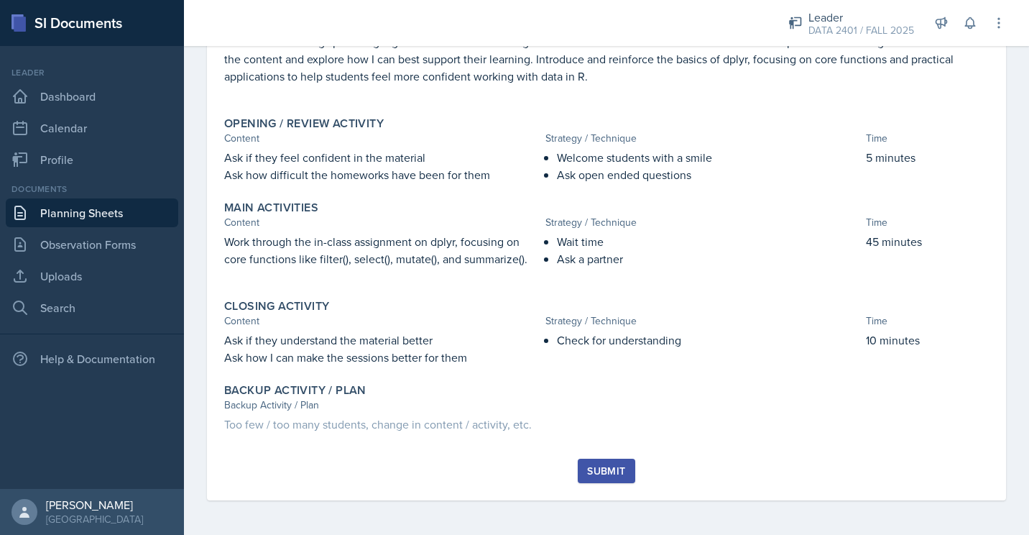
click at [605, 474] on div "Submit" at bounding box center [606, 470] width 38 height 11
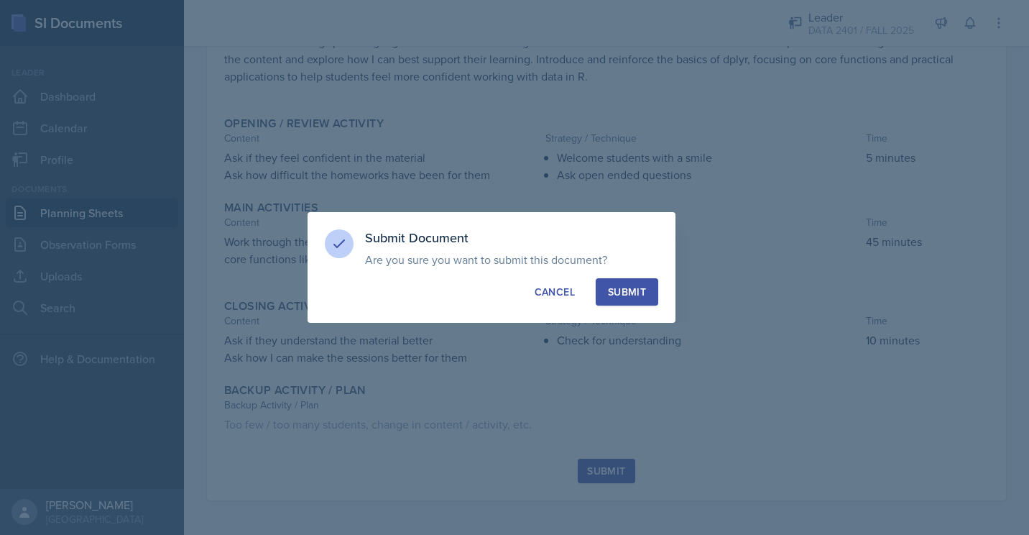
click at [627, 287] on div "Submit" at bounding box center [627, 292] width 38 height 14
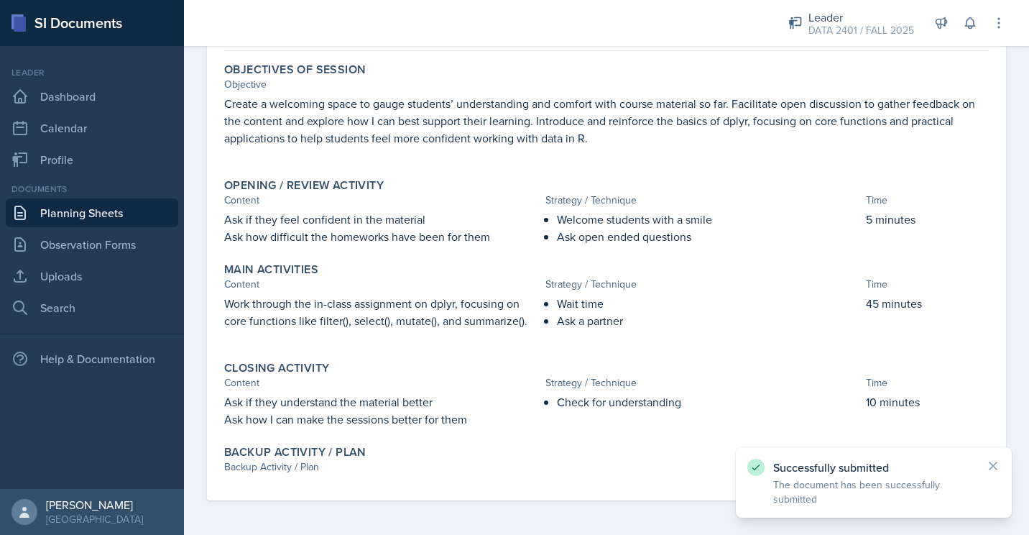
scroll to position [0, 0]
